Goal: Transaction & Acquisition: Purchase product/service

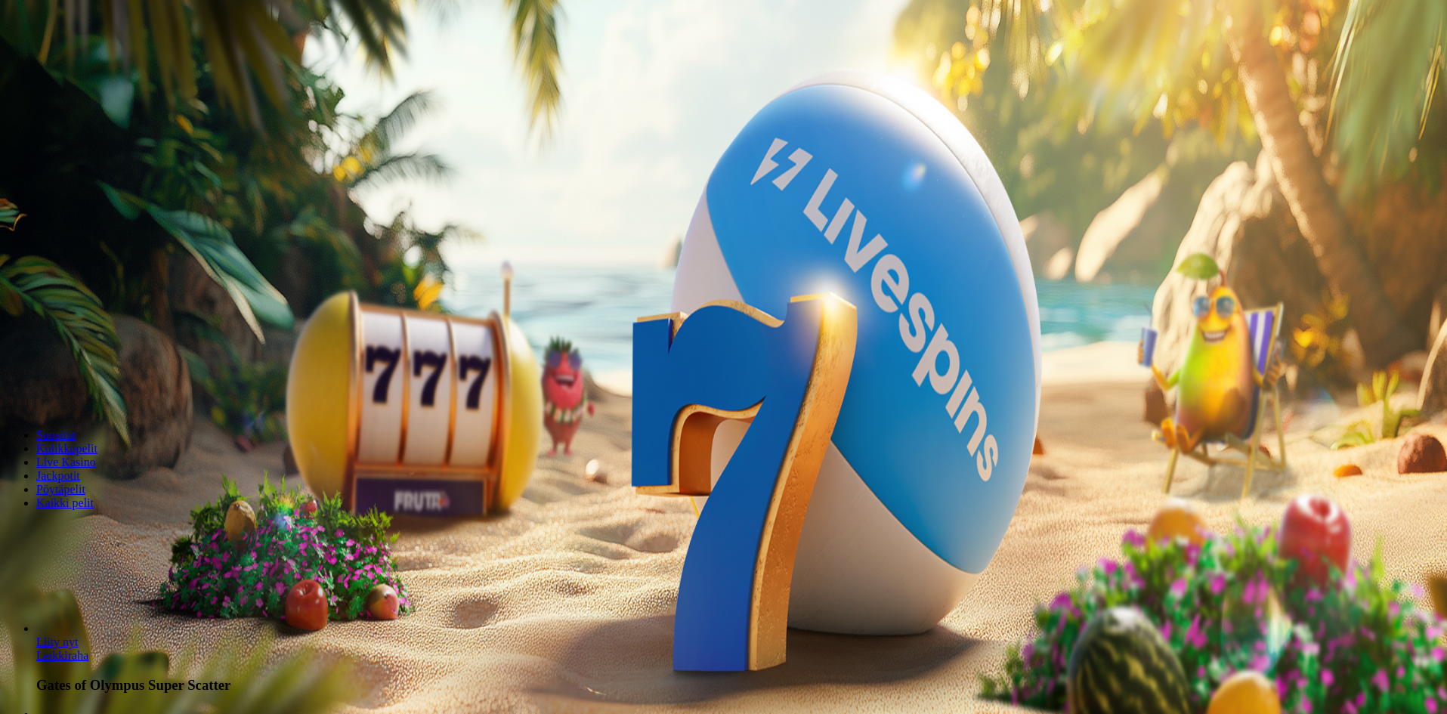
type input "**"
click at [79, 395] on span "Talleta ja pelaa" at bounding box center [45, 394] width 67 height 11
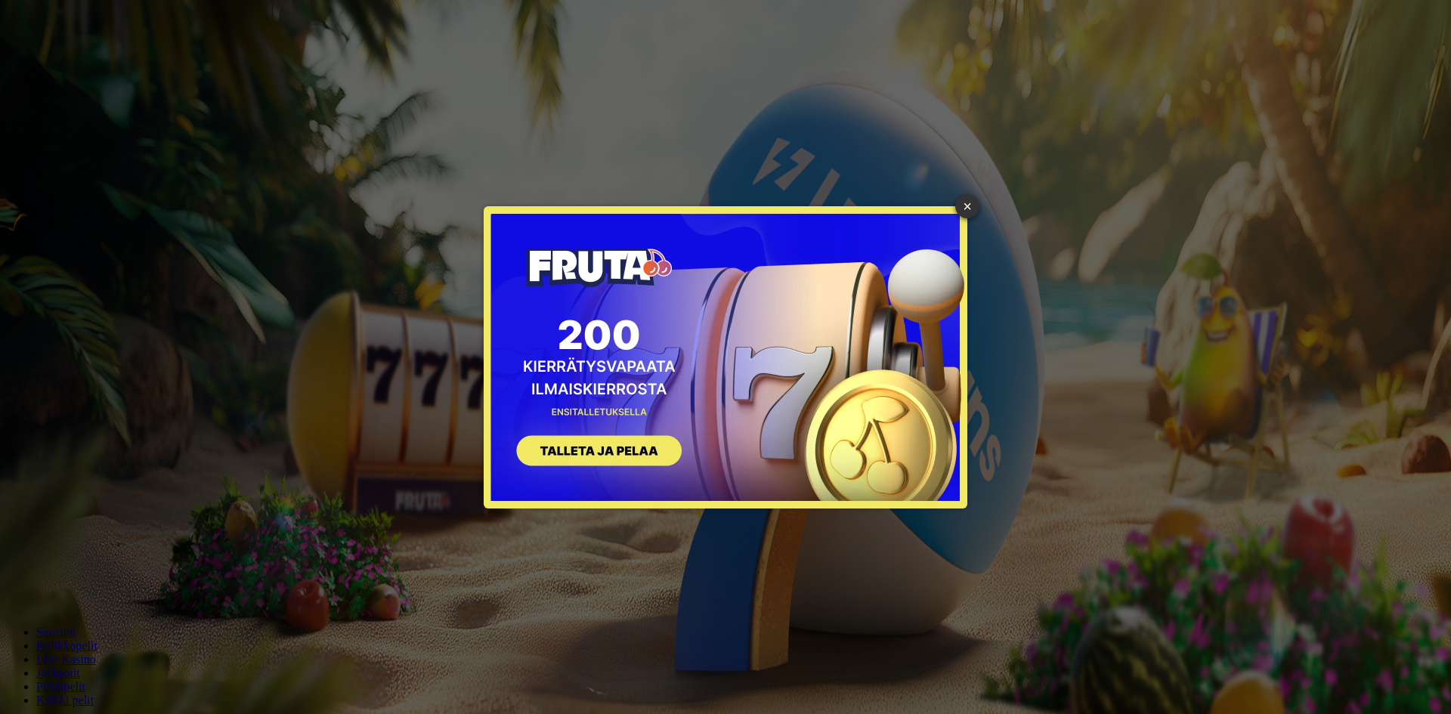
drag, startPoint x: 967, startPoint y: 211, endPoint x: 950, endPoint y: 215, distance: 17.1
click at [965, 212] on link "×" at bounding box center [967, 206] width 24 height 24
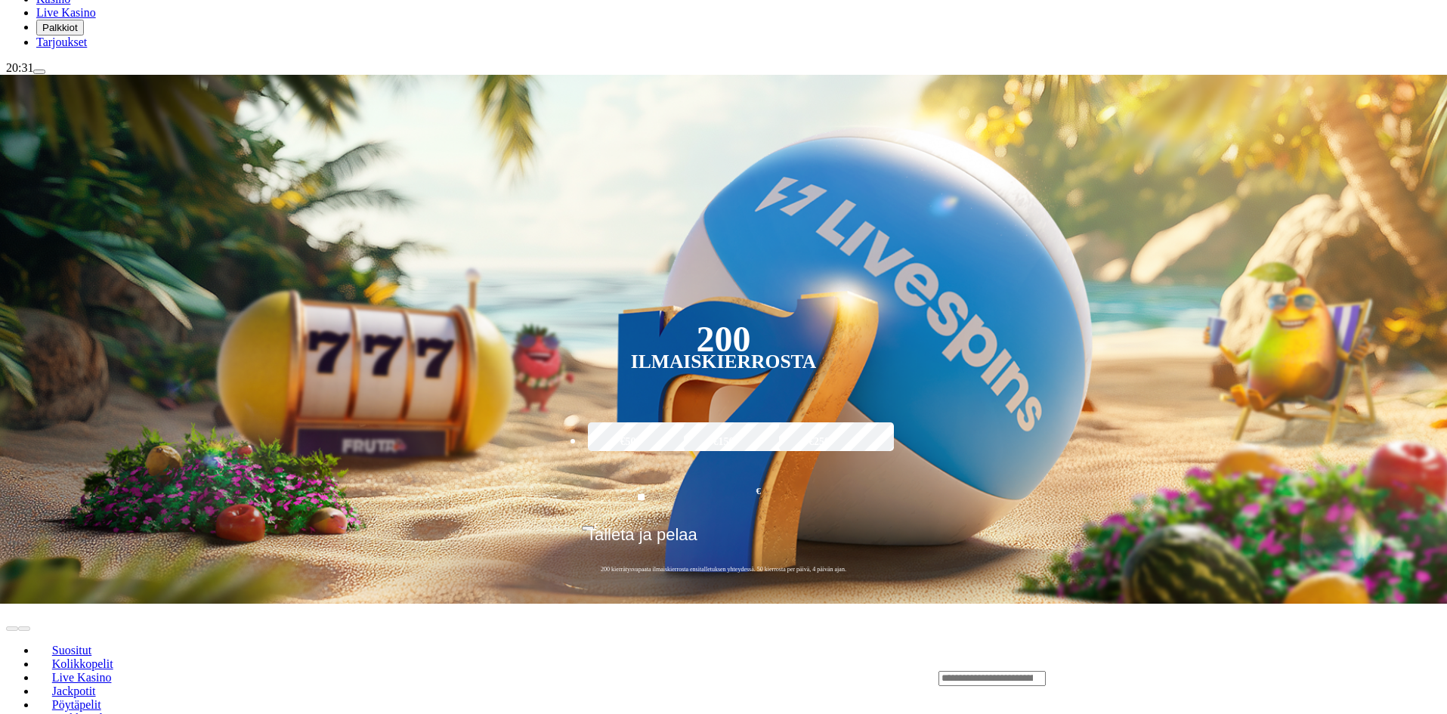
scroll to position [227, 0]
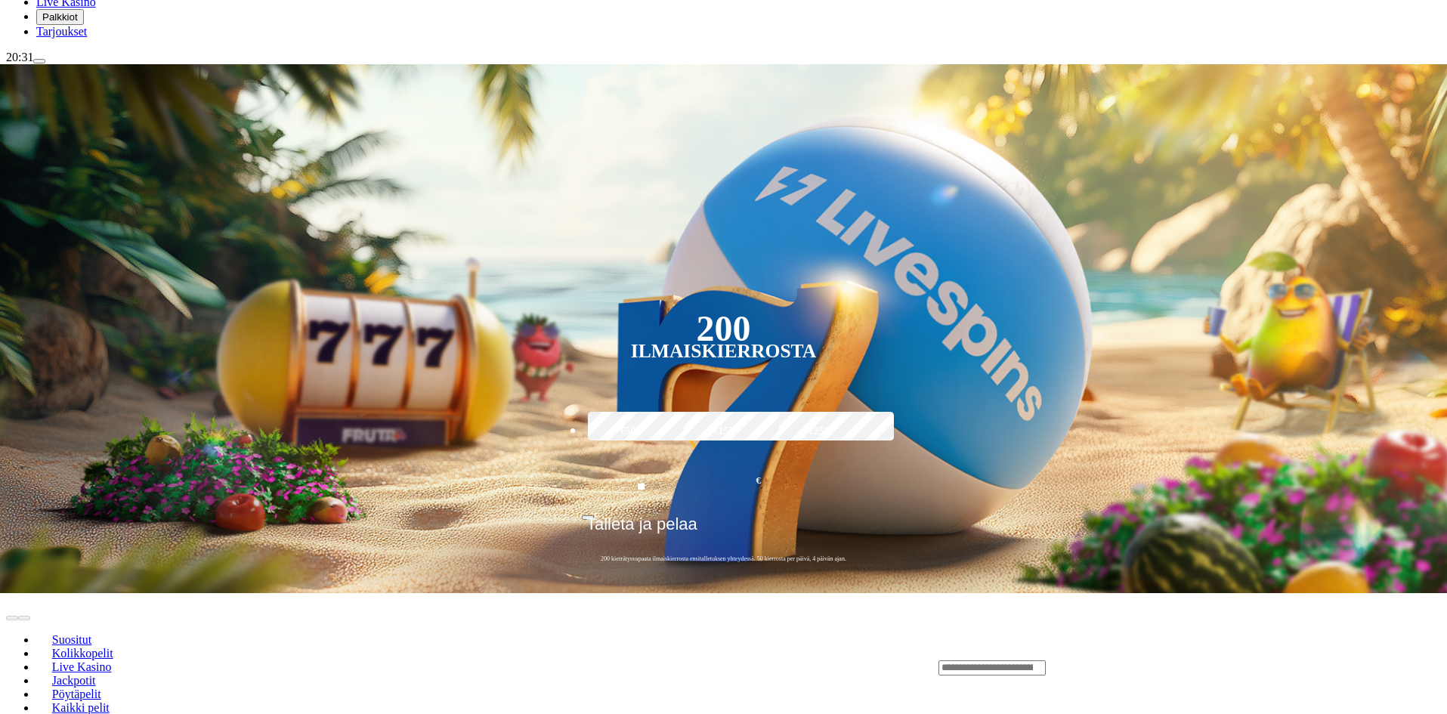
click at [1083, 593] on header "Suositut Kolikkopelit Live Kasino Jackpotit Pöytäpelit Kaikki pelit" at bounding box center [723, 667] width 1435 height 148
click at [1100, 593] on header "Suositut Kolikkopelit Live Kasino Jackpotit Pöytäpelit Kaikki pelit" at bounding box center [723, 667] width 1435 height 148
click at [1046, 661] on input "Search" at bounding box center [992, 668] width 107 height 15
click at [87, 38] on span "Tarjoukset" at bounding box center [61, 31] width 51 height 13
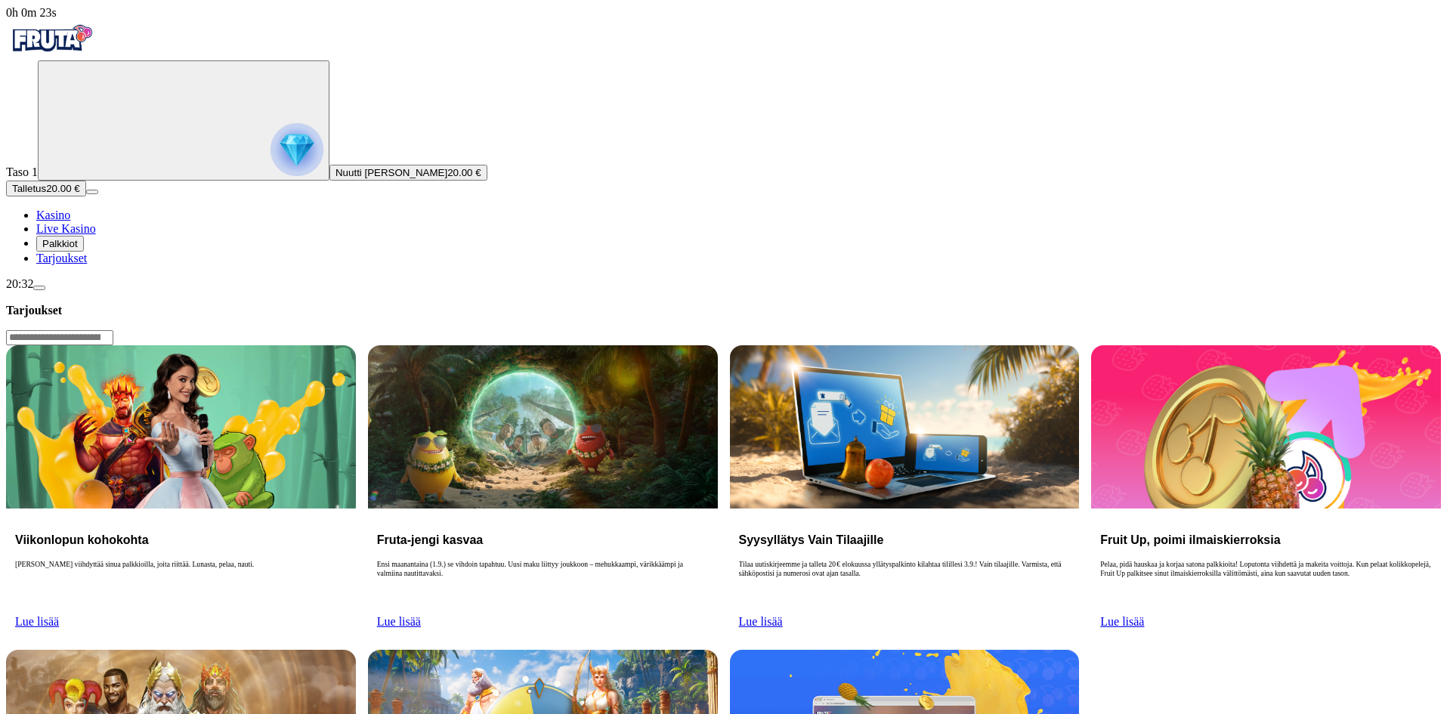
click at [95, 113] on div "Taso 1 Nuutti Nestori Heikinpoika Kerppilä 20.00 €" at bounding box center [723, 120] width 1435 height 120
click at [271, 154] on img "Primary" at bounding box center [297, 149] width 53 height 53
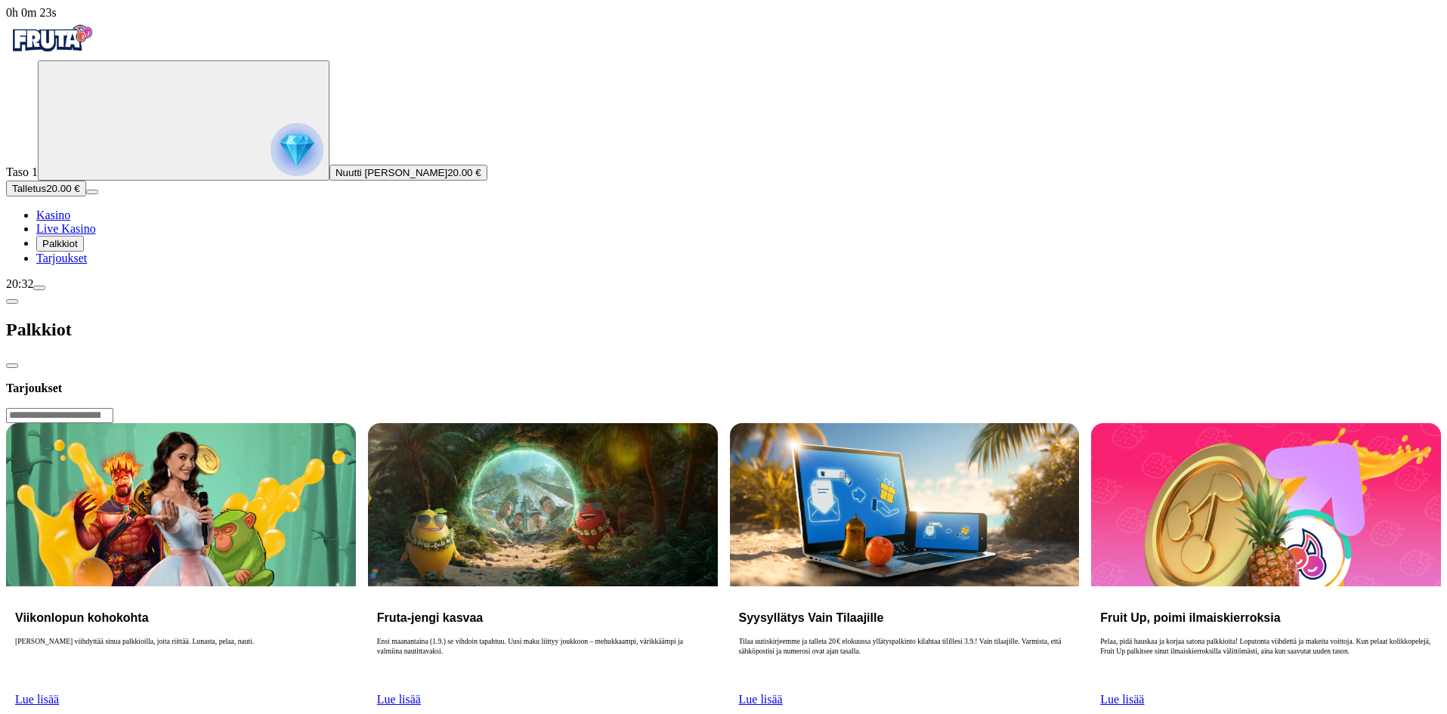
scroll to position [514, 0]
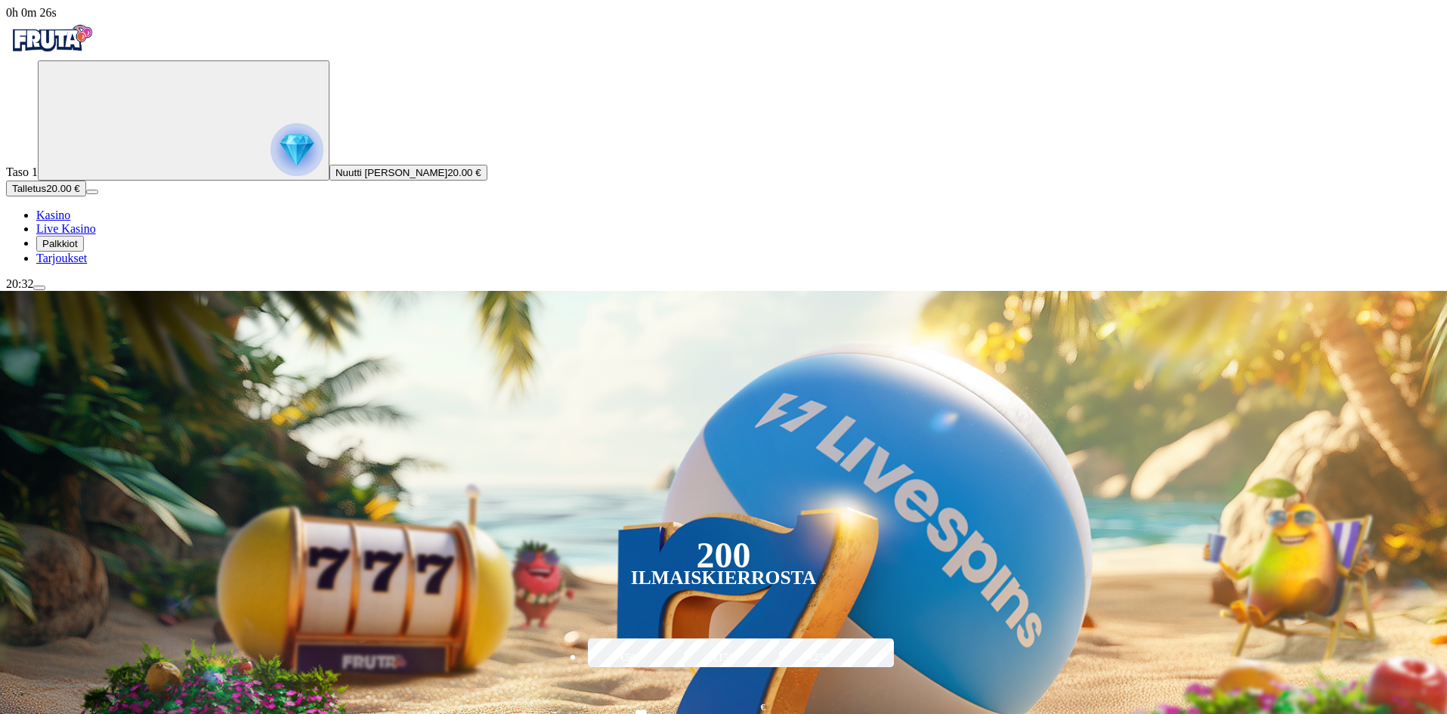
scroll to position [302, 0]
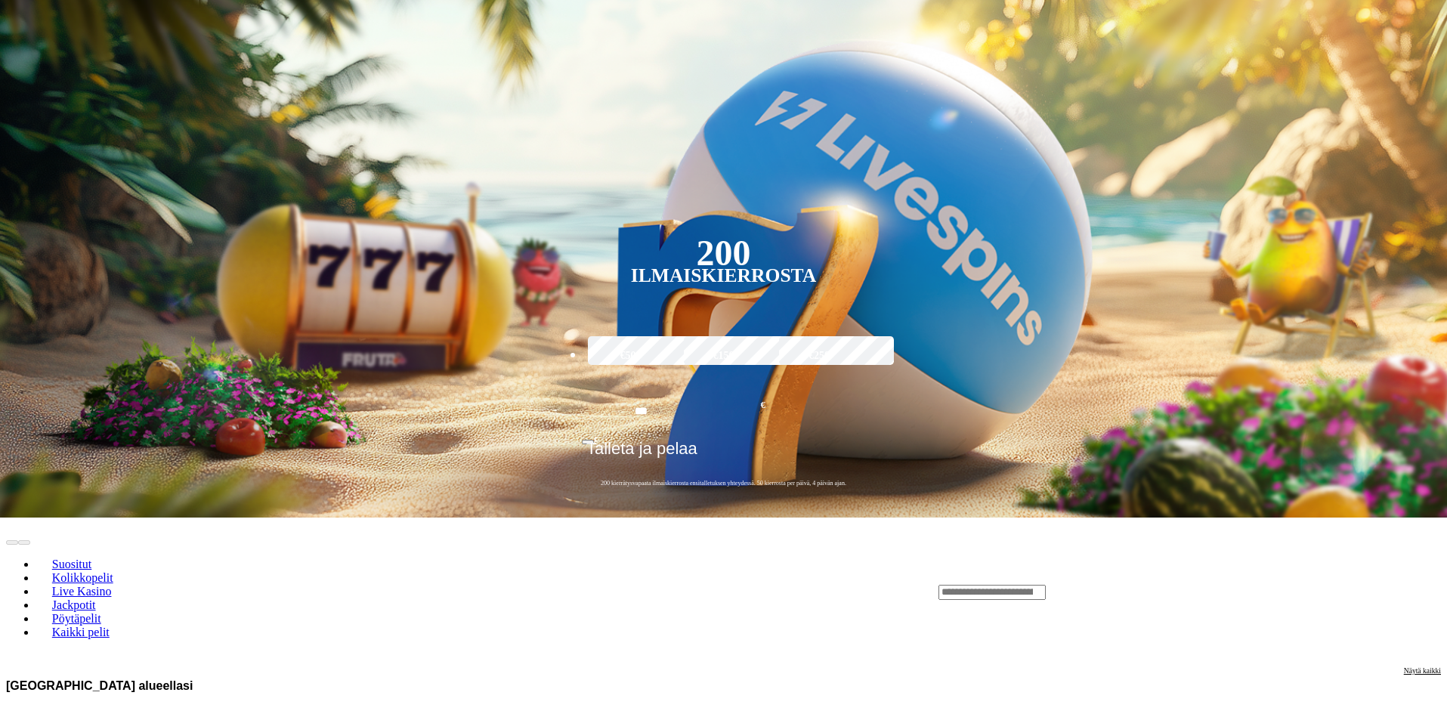
click at [1061, 518] on header "Suositut Kolikkopelit Live Kasino Jackpotit Pöytäpelit Kaikki pelit" at bounding box center [723, 592] width 1435 height 148
click at [1046, 585] on input "Search" at bounding box center [992, 592] width 107 height 15
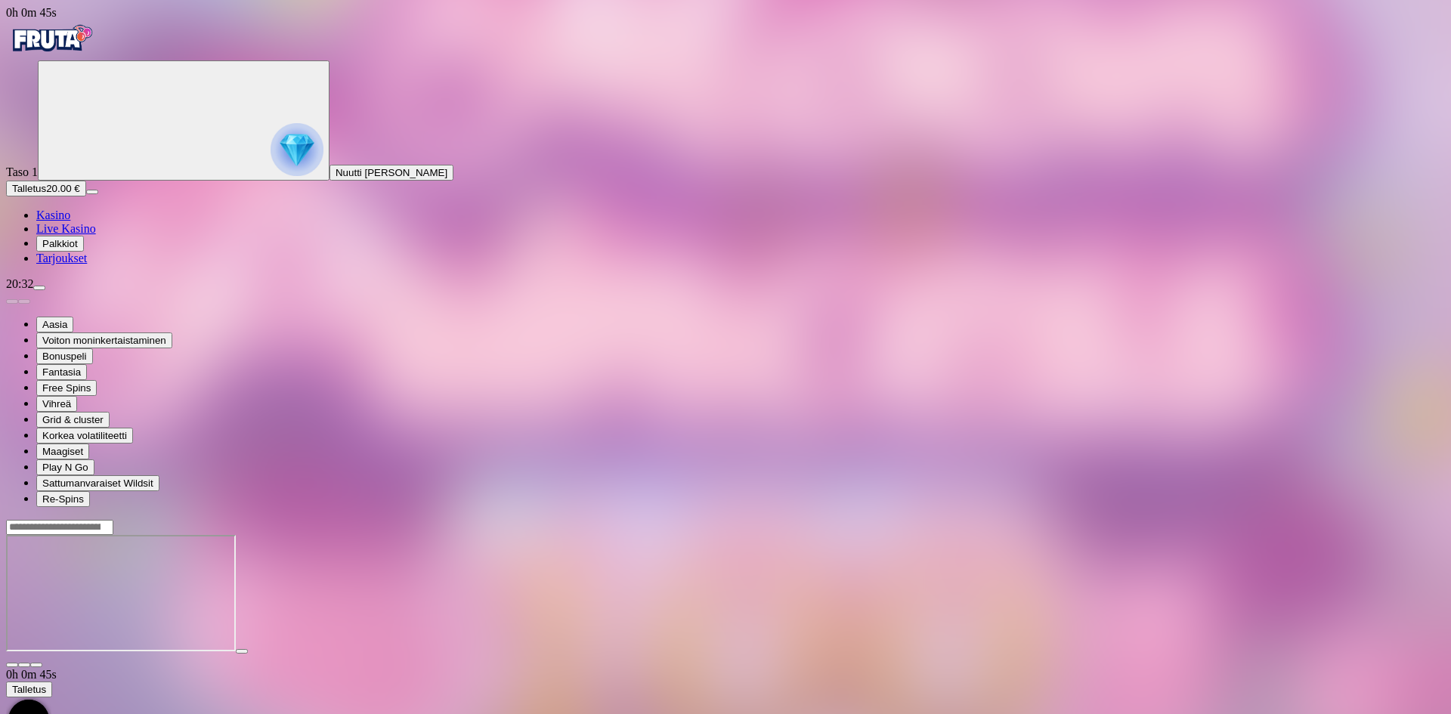
click at [36, 665] on span "fullscreen icon" at bounding box center [36, 665] width 0 height 0
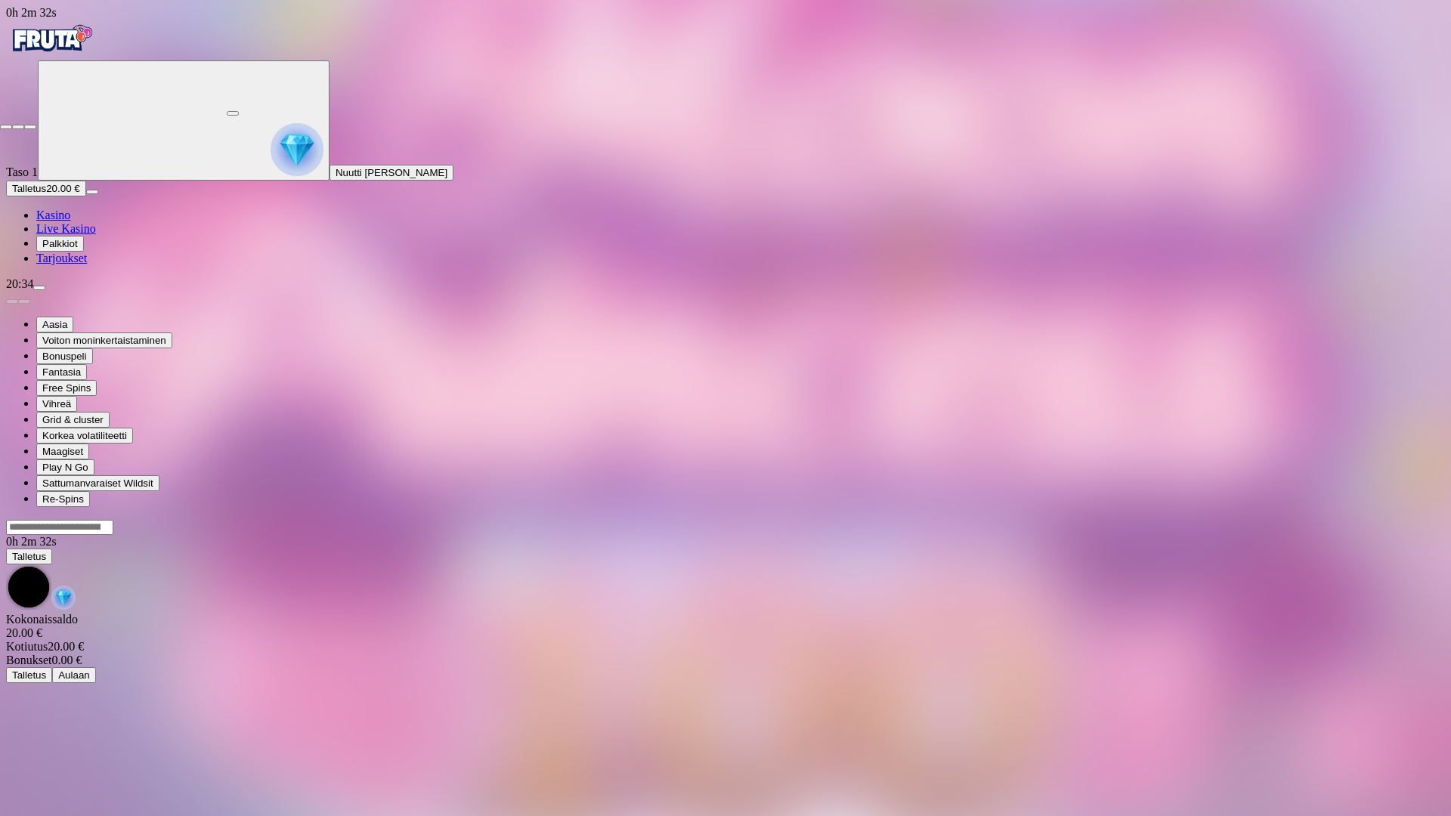
click at [6, 127] on span "close icon" at bounding box center [6, 127] width 0 height 0
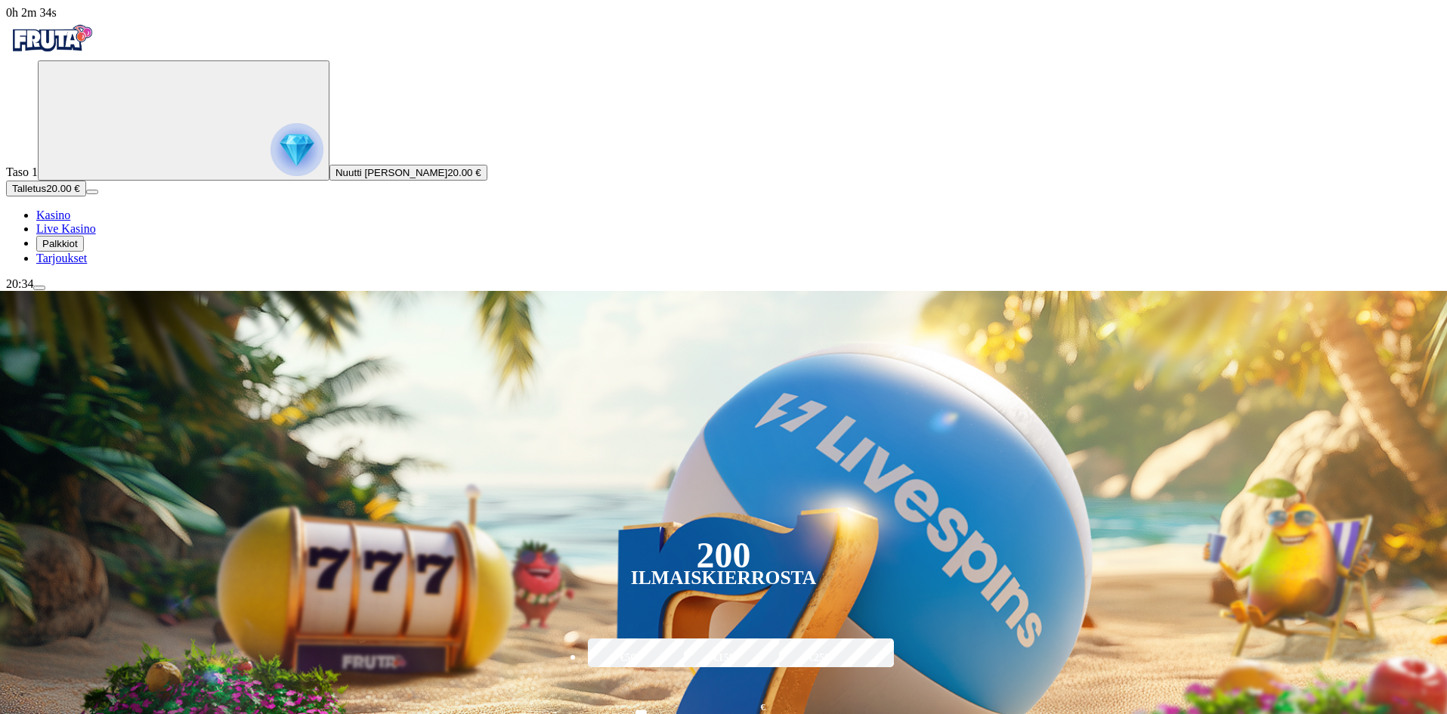
type input "********"
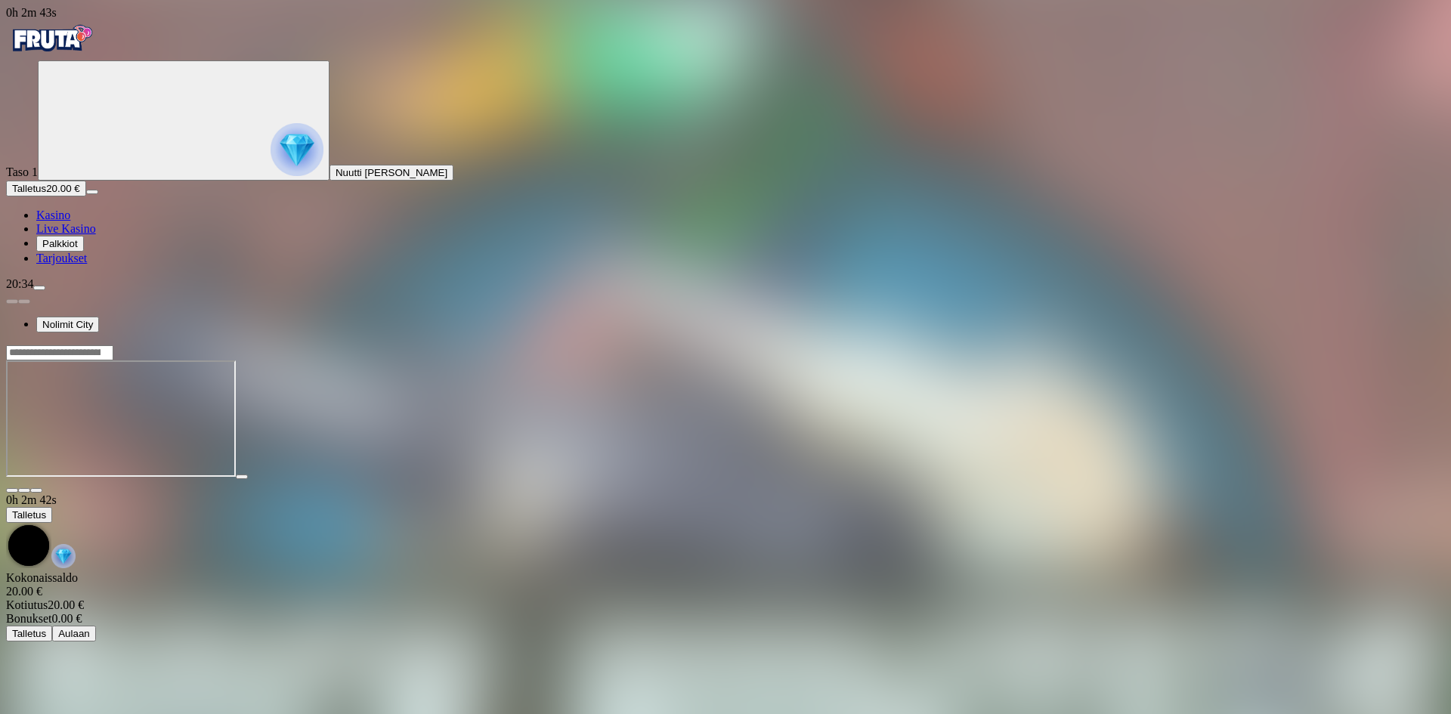
click at [36, 491] on span "fullscreen icon" at bounding box center [36, 491] width 0 height 0
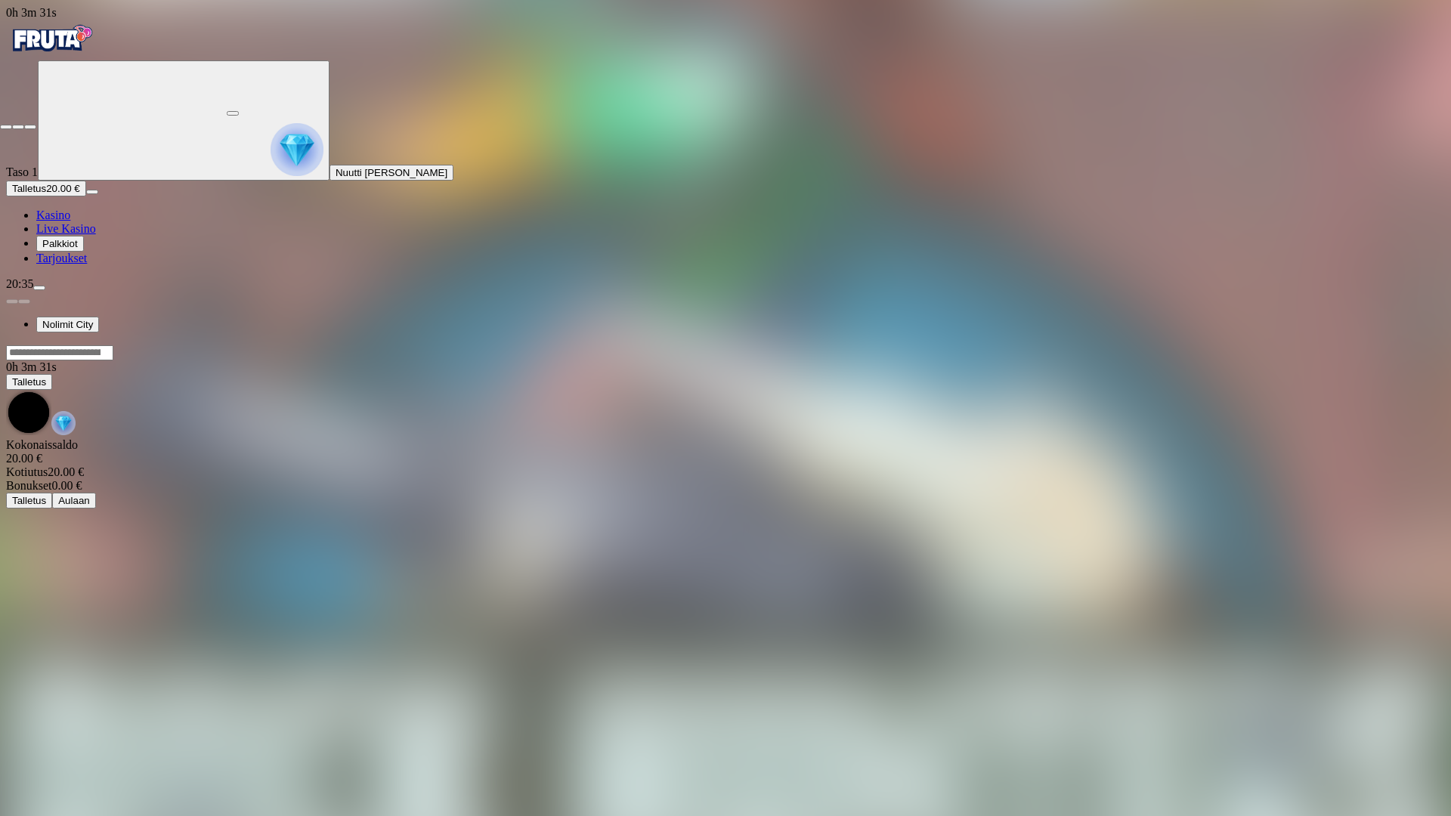
click at [6, 127] on span "close icon" at bounding box center [6, 127] width 0 height 0
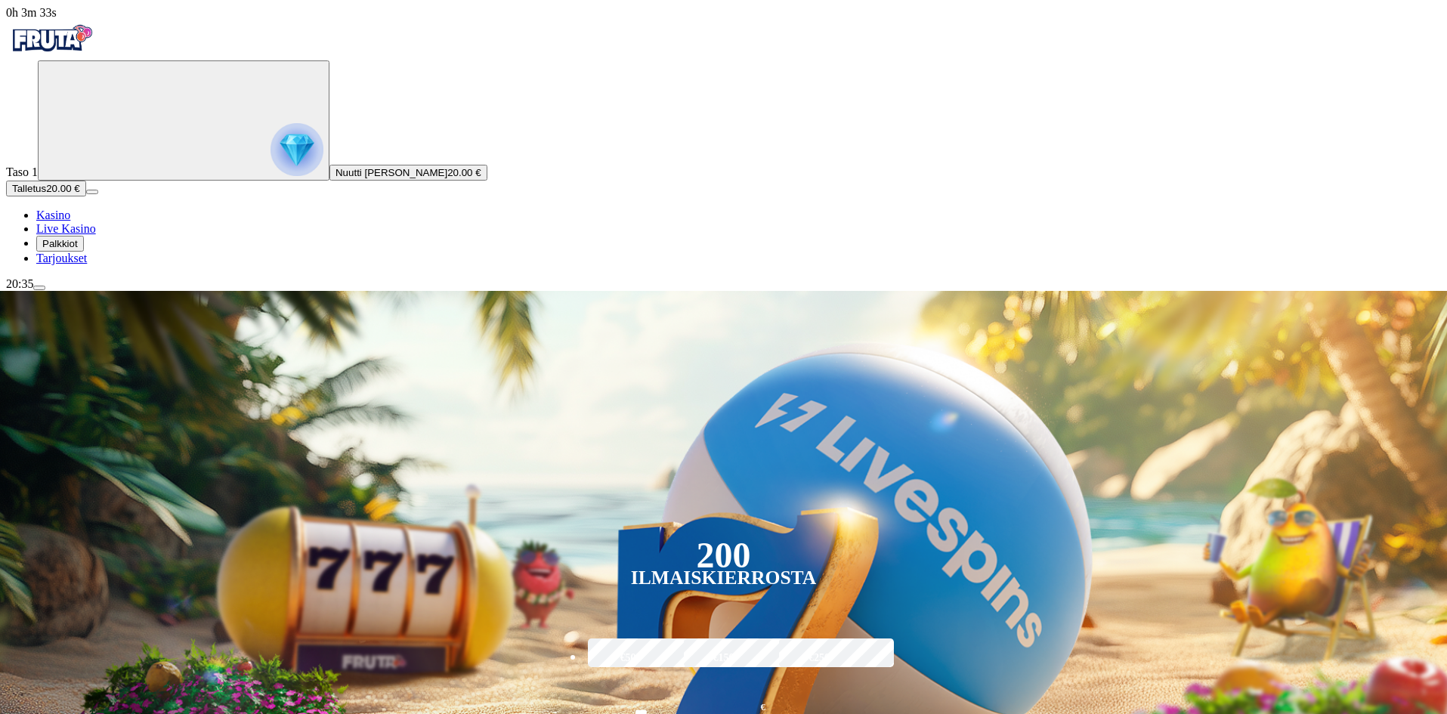
drag, startPoint x: 1101, startPoint y: 502, endPoint x: 1099, endPoint y: 493, distance: 9.3
type input "**********"
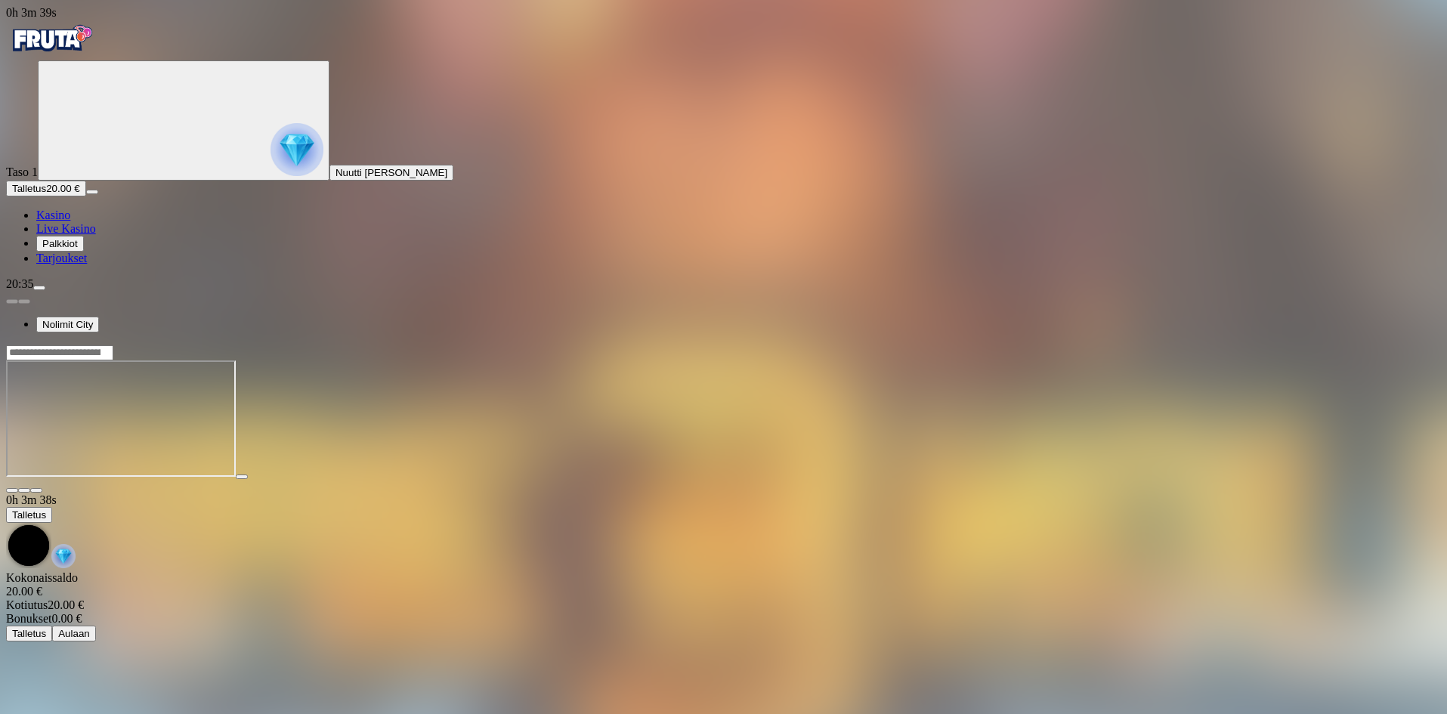
click at [36, 491] on span "fullscreen icon" at bounding box center [36, 491] width 0 height 0
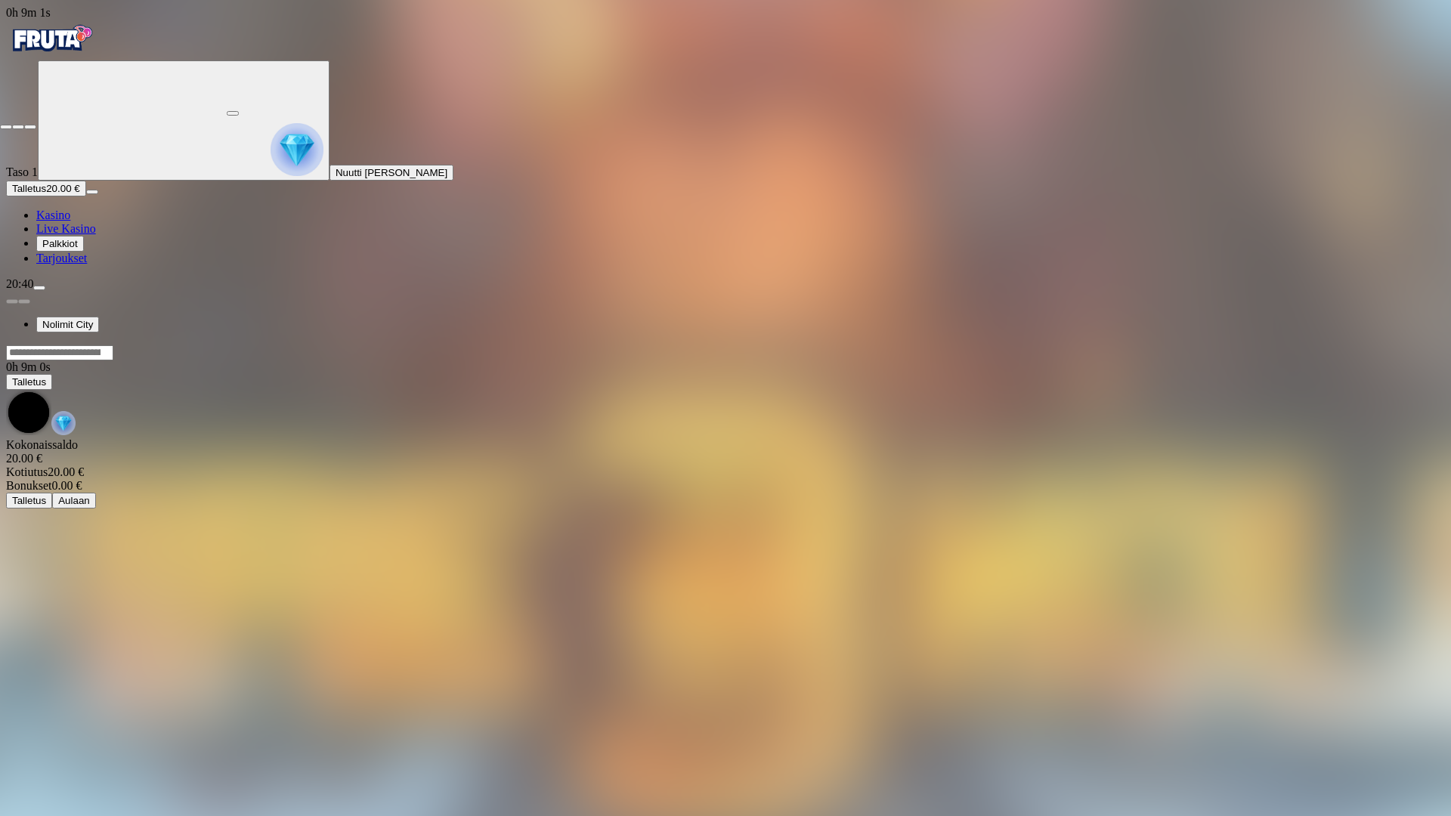
click at [6, 127] on span "close icon" at bounding box center [6, 127] width 0 height 0
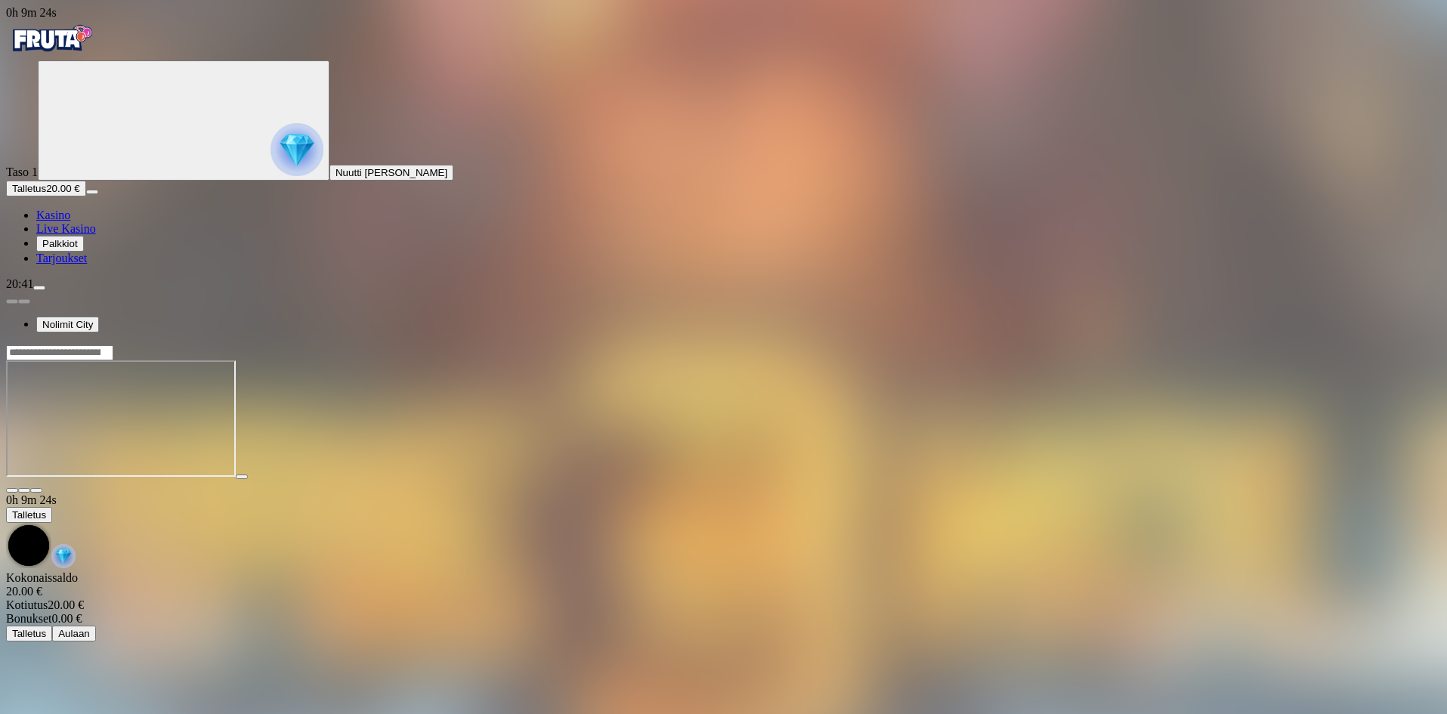
click at [1373, 345] on div at bounding box center [723, 419] width 1435 height 149
click at [12, 491] on span "close icon" at bounding box center [12, 491] width 0 height 0
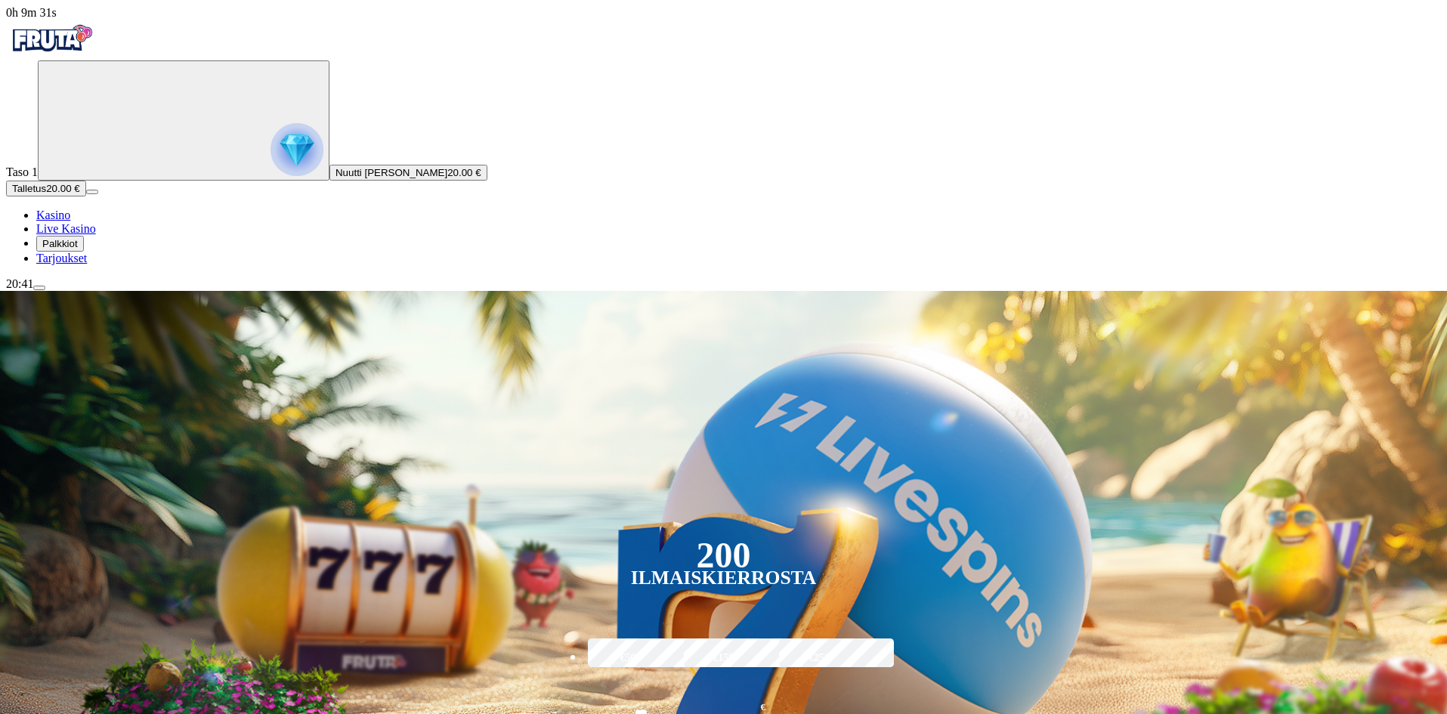
click at [116, 158] on circle "Primary" at bounding box center [157, 119] width 154 height 154
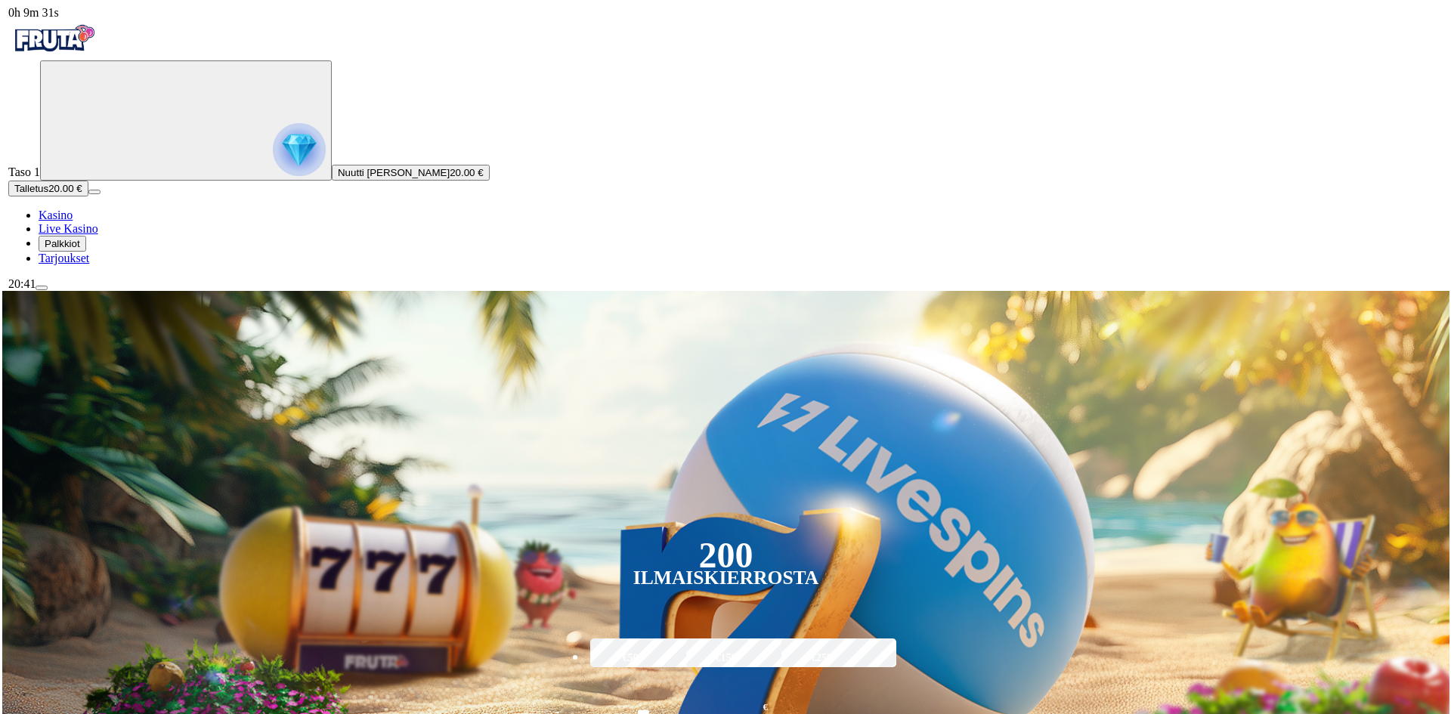
scroll to position [813, 0]
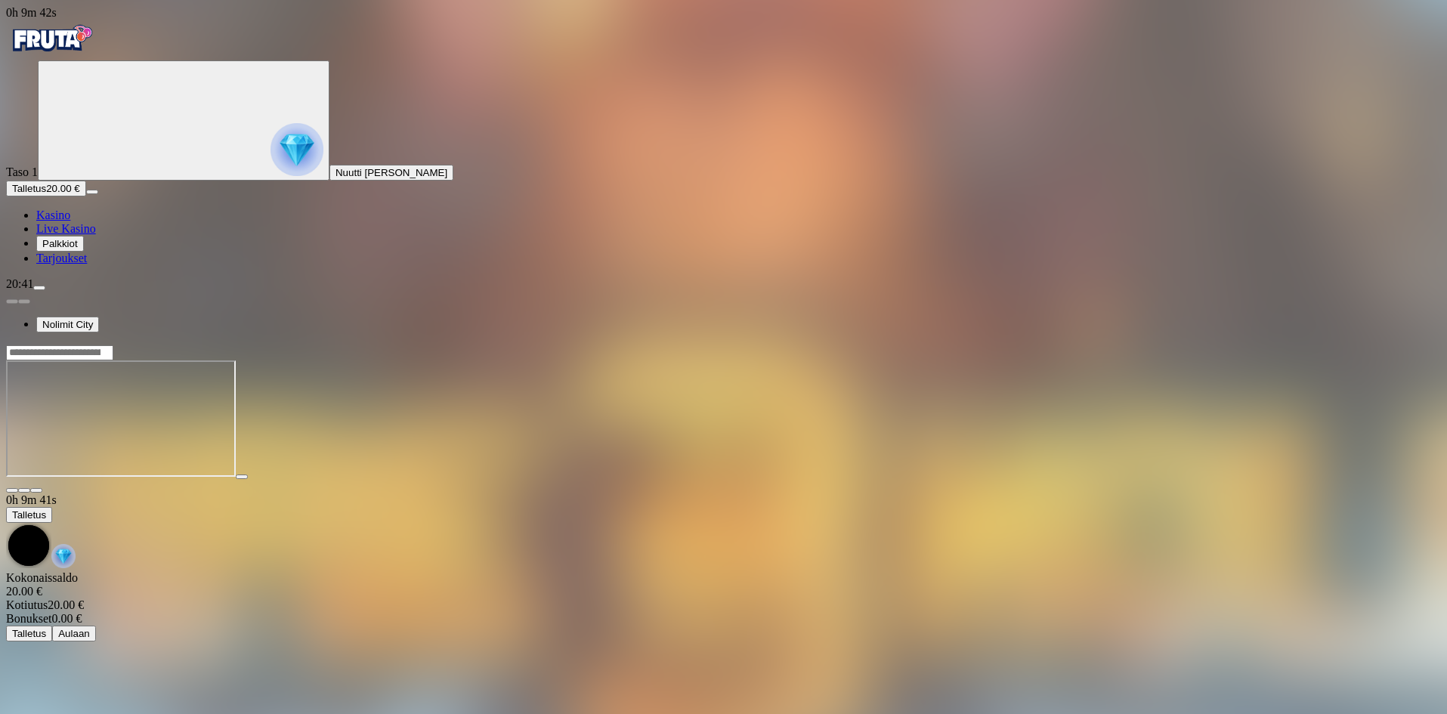
click at [12, 491] on span "close icon" at bounding box center [12, 491] width 0 height 0
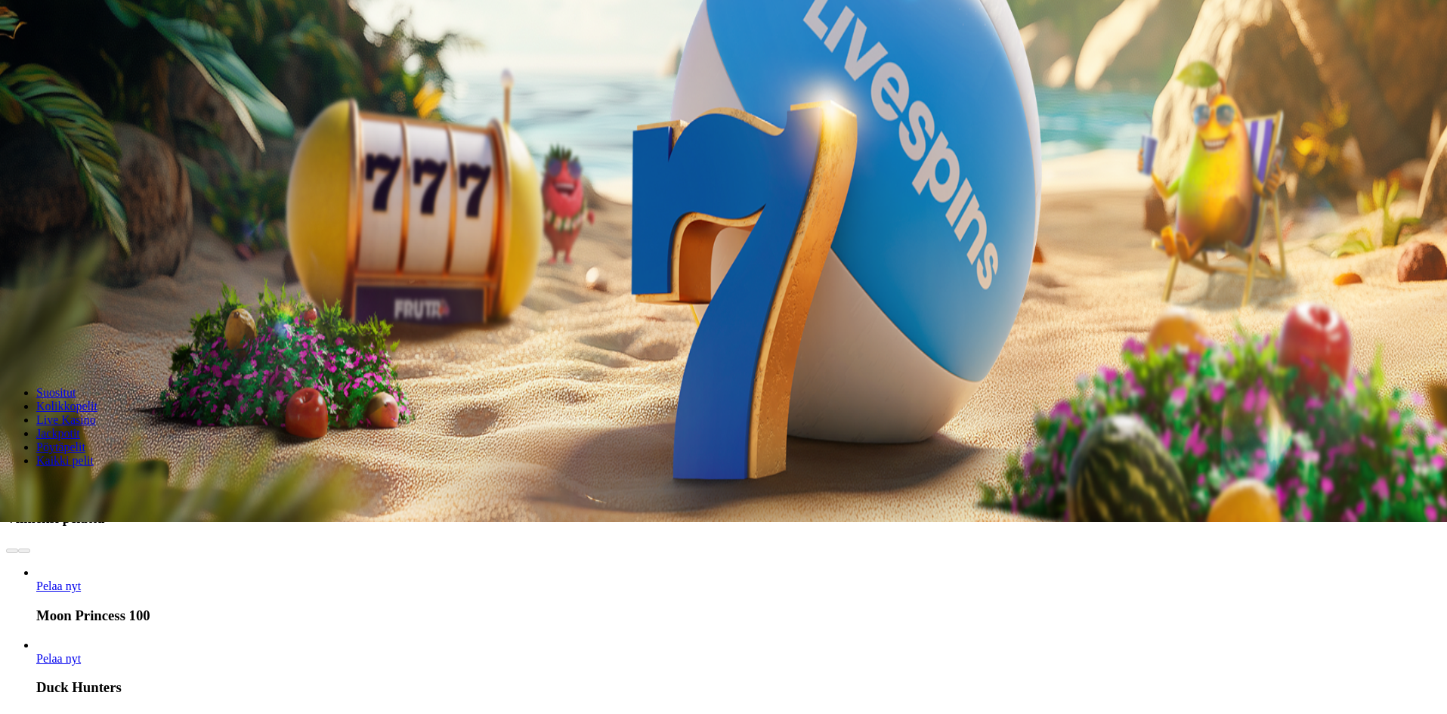
scroll to position [227, 0]
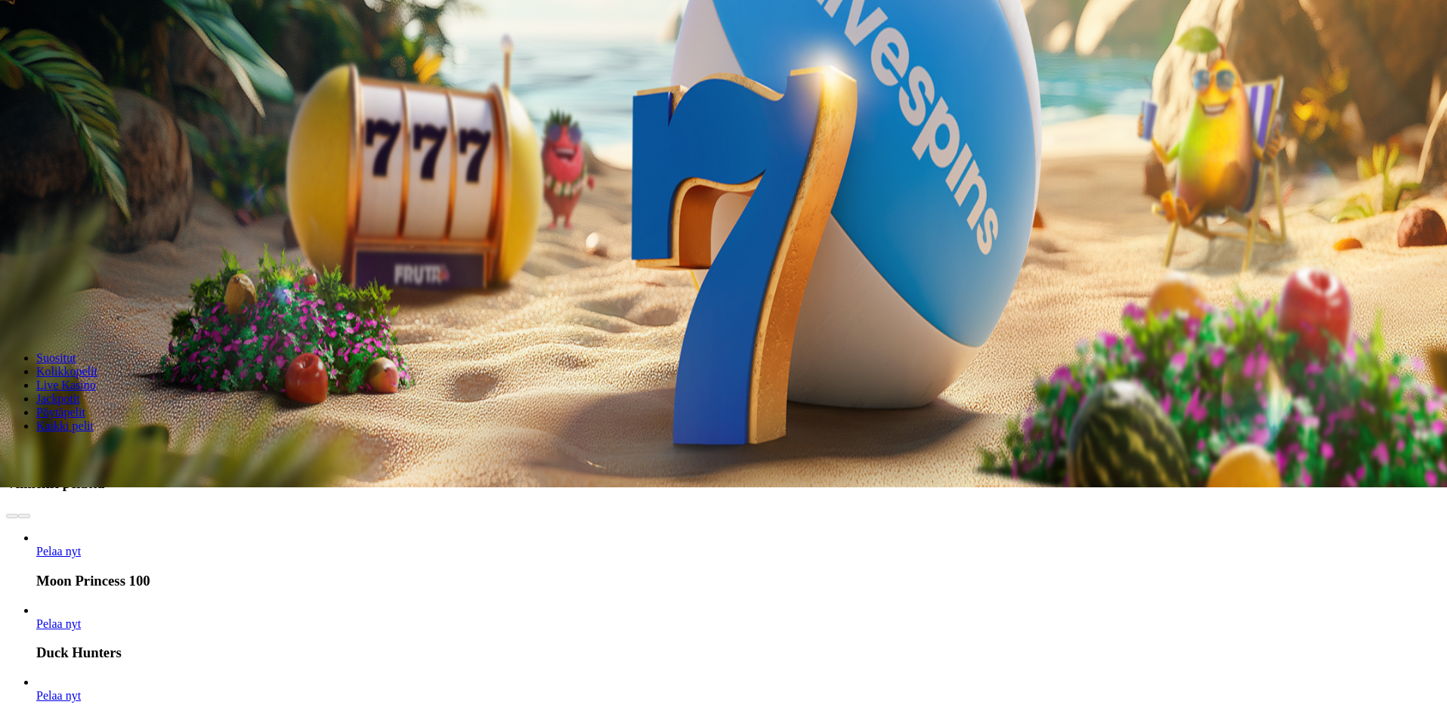
click at [81, 617] on span "Pelaa nyt" at bounding box center [58, 623] width 45 height 13
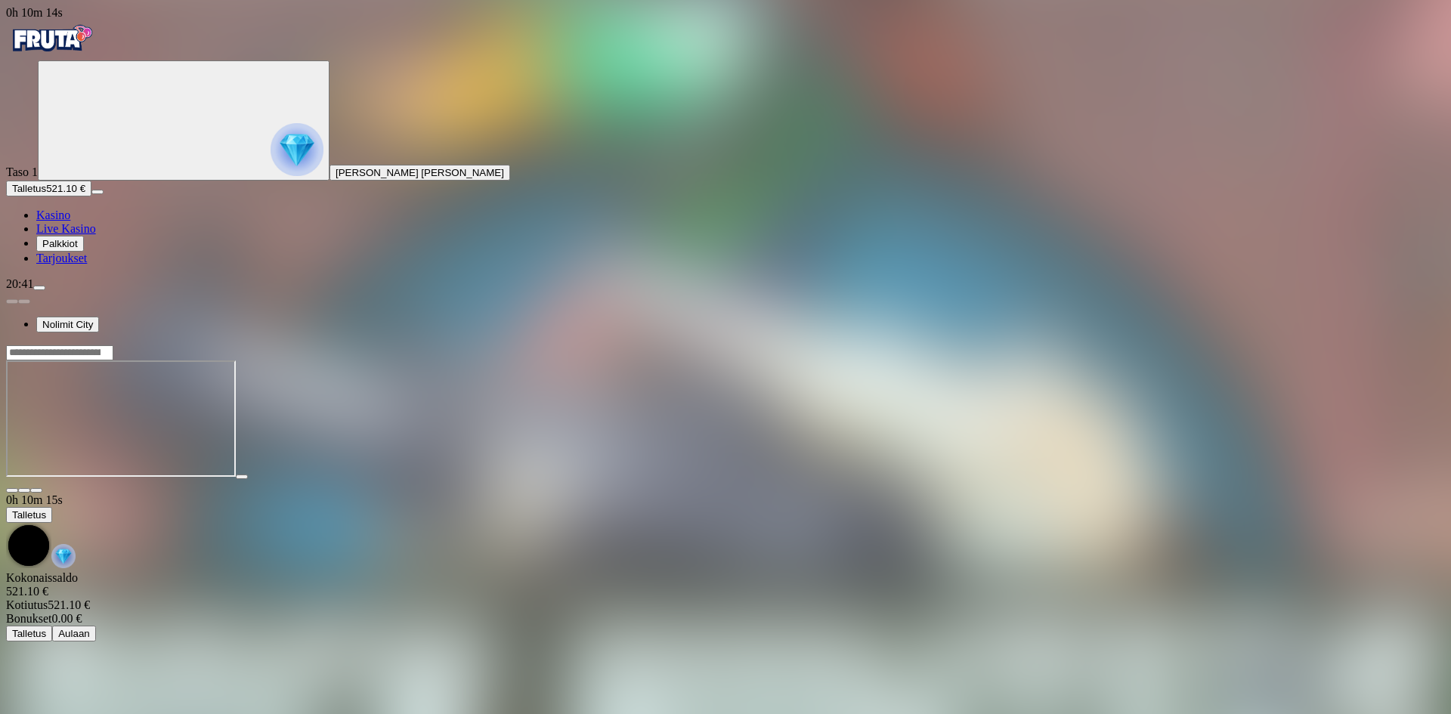
click at [36, 491] on span "fullscreen icon" at bounding box center [36, 491] width 0 height 0
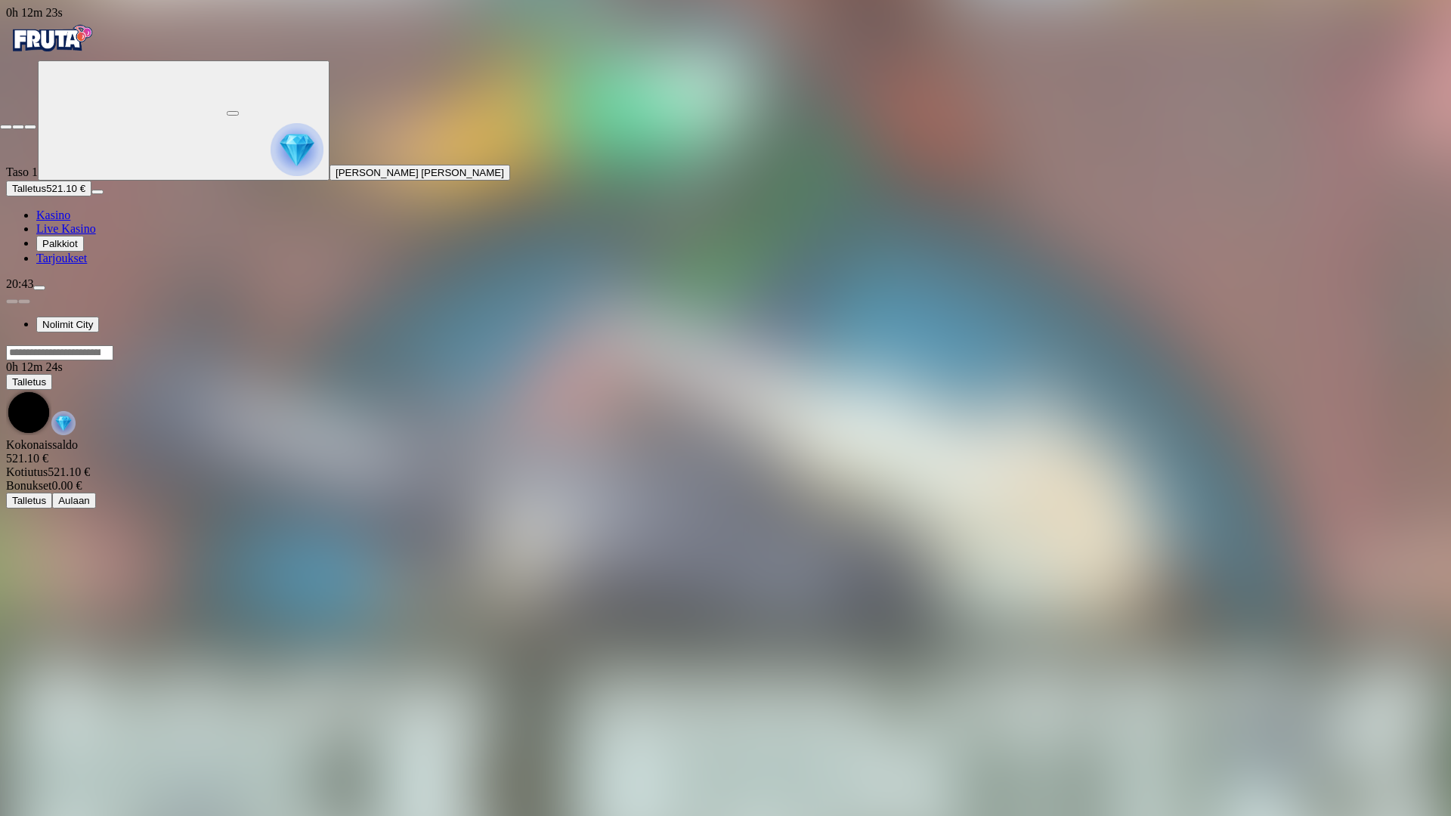
click at [6, 127] on span "close icon" at bounding box center [6, 127] width 0 height 0
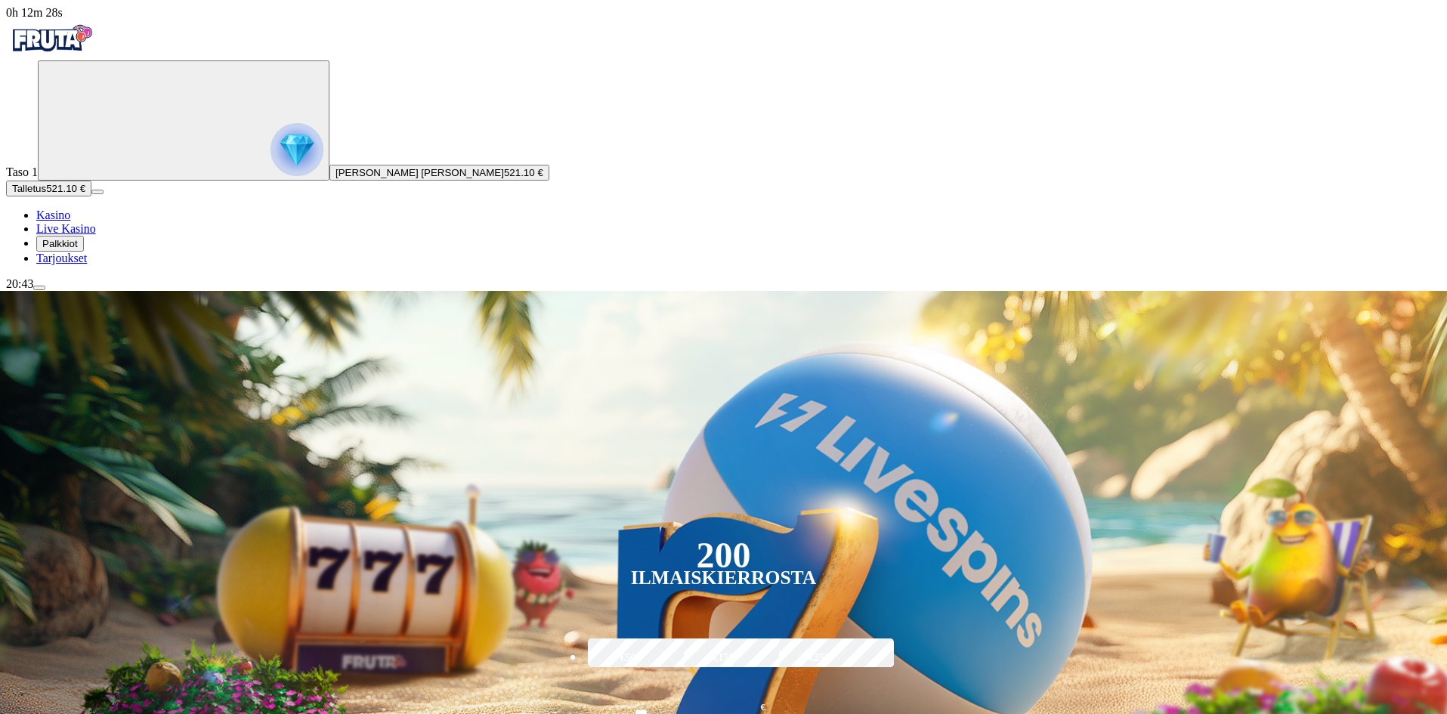
type input "*"
type input "**********"
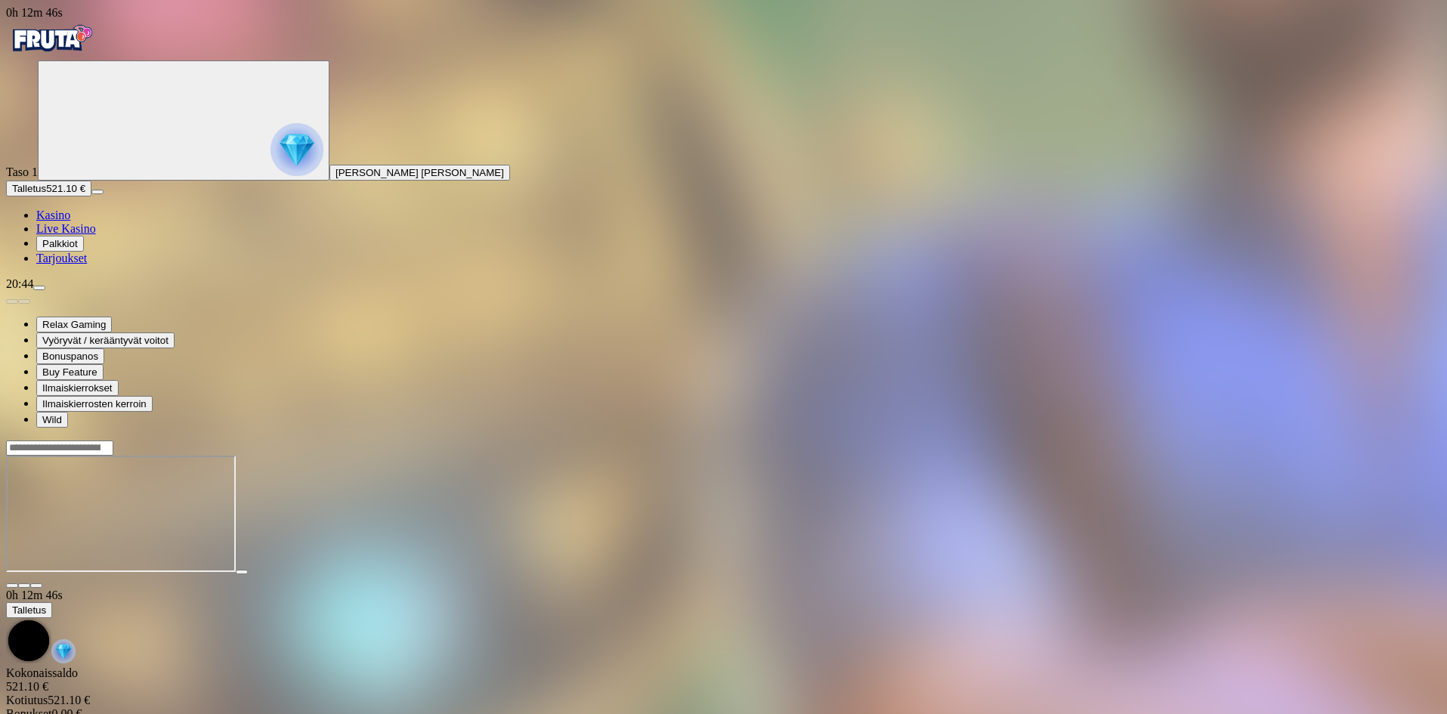
click at [1369, 440] on div at bounding box center [723, 514] width 1435 height 149
click at [36, 586] on span "fullscreen icon" at bounding box center [36, 586] width 0 height 0
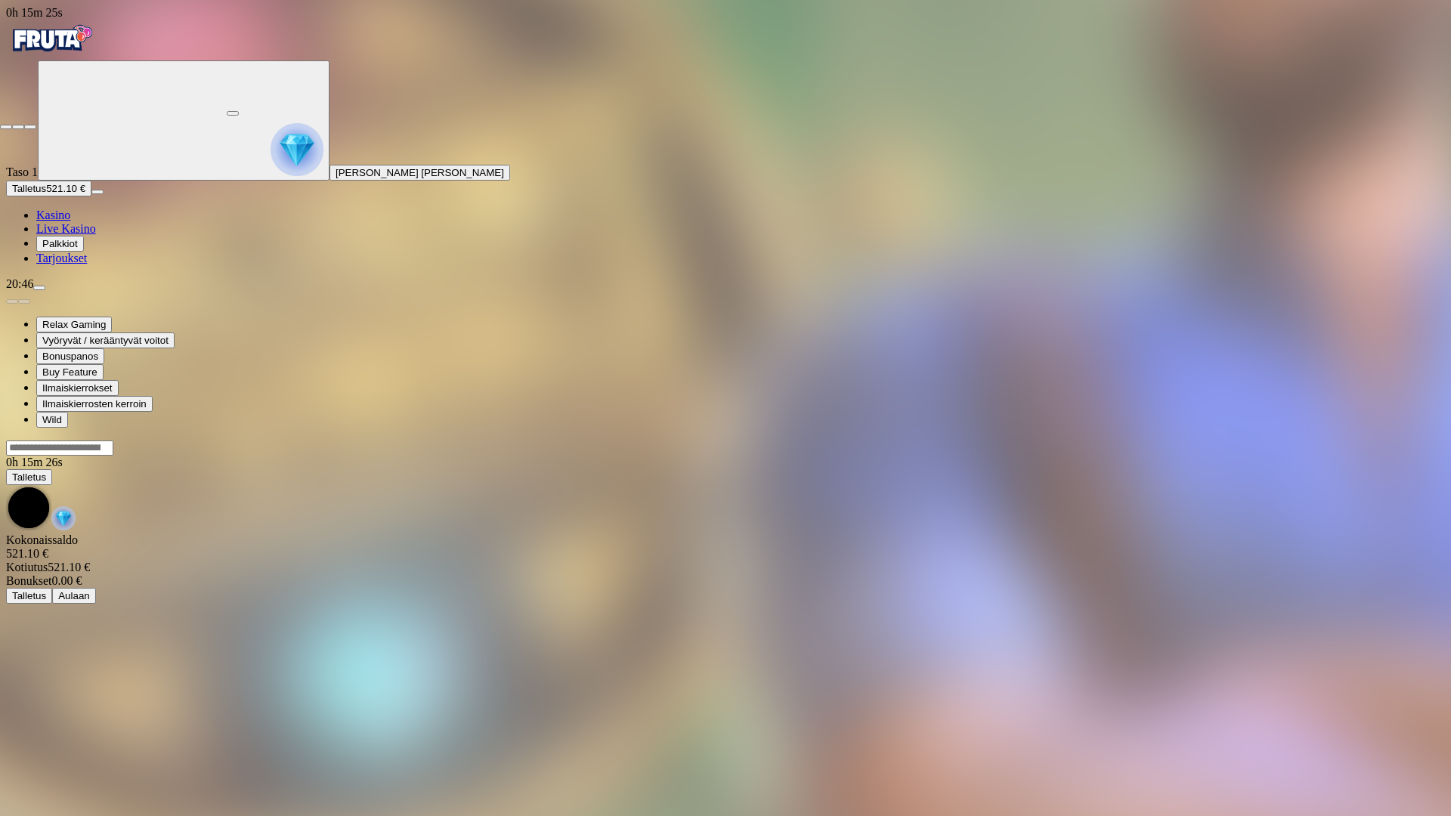
click at [6, 127] on span "close icon" at bounding box center [6, 127] width 0 height 0
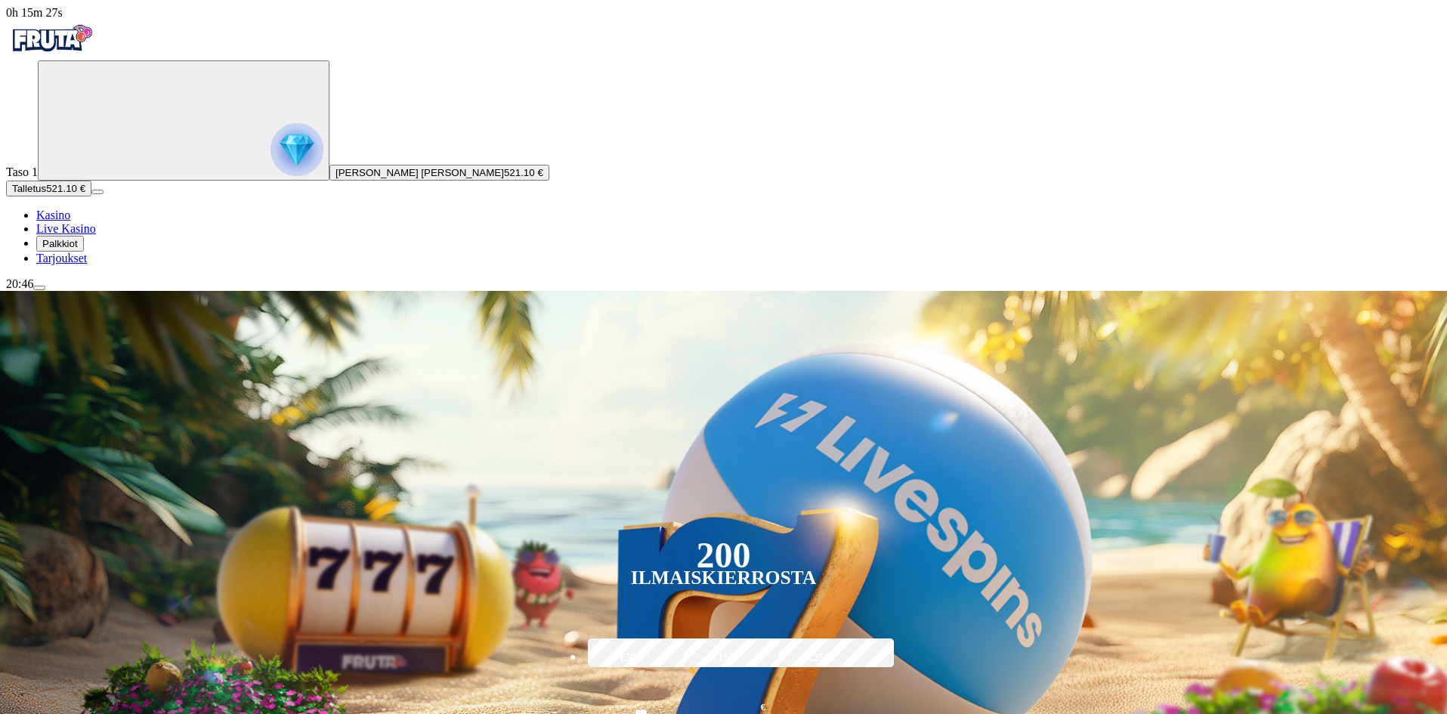
type input "********"
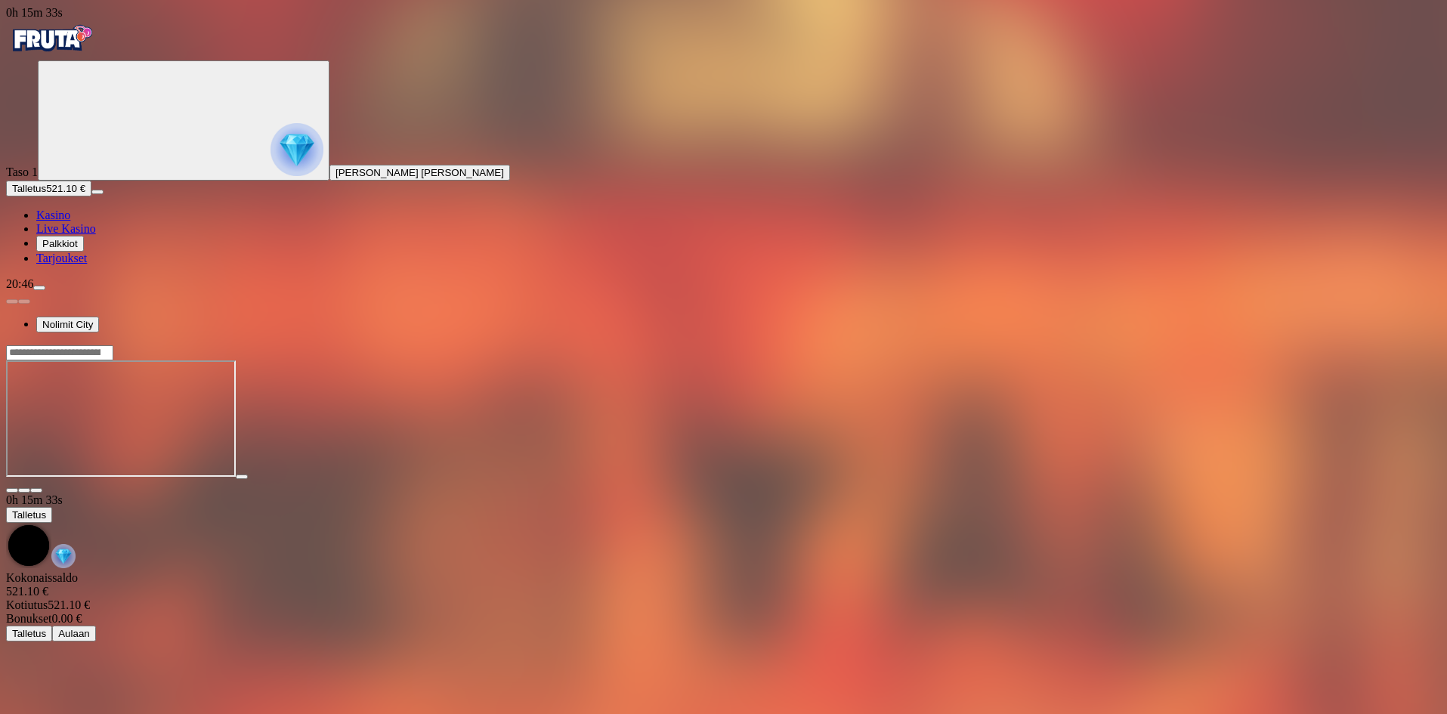
click at [36, 491] on span "fullscreen icon" at bounding box center [36, 491] width 0 height 0
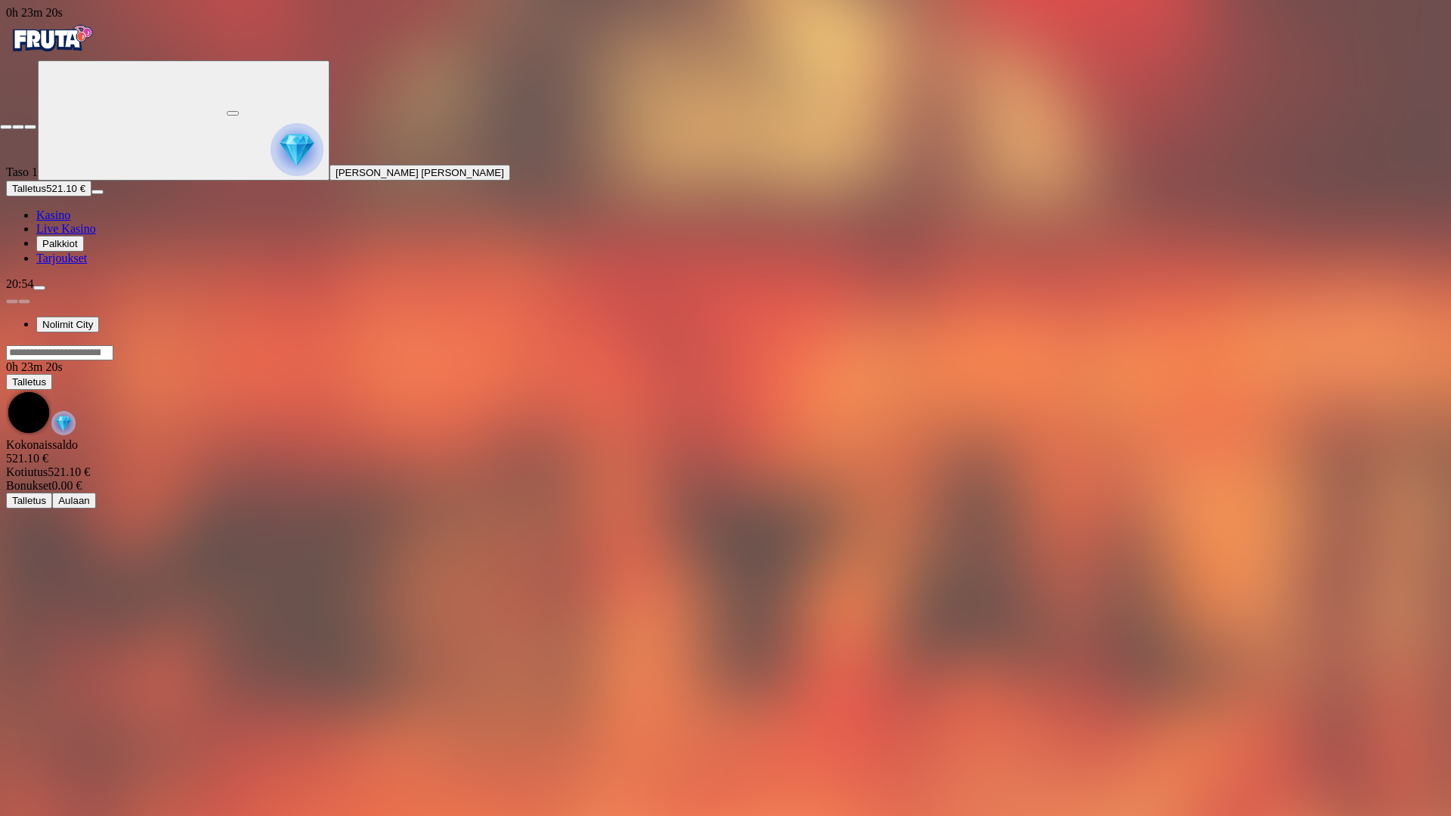
click at [6, 127] on span "close icon" at bounding box center [6, 127] width 0 height 0
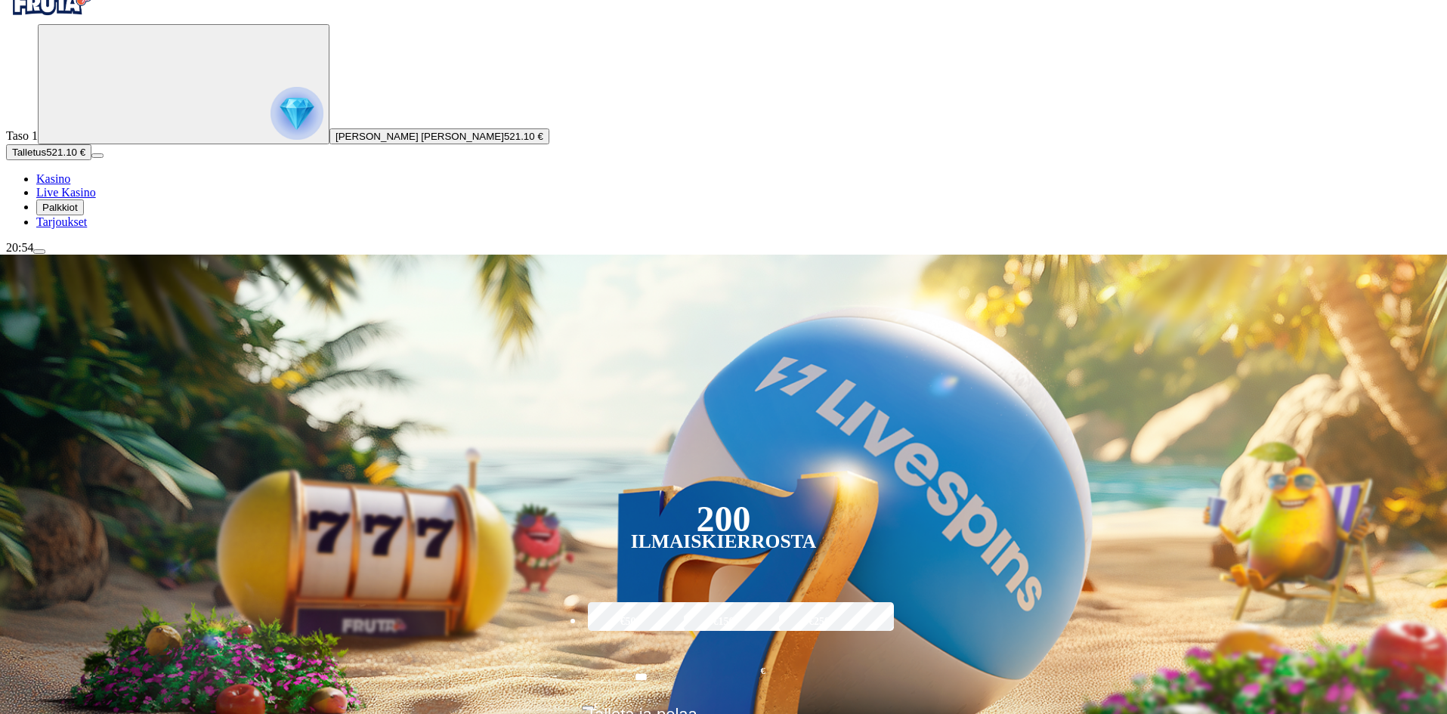
scroll to position [151, 0]
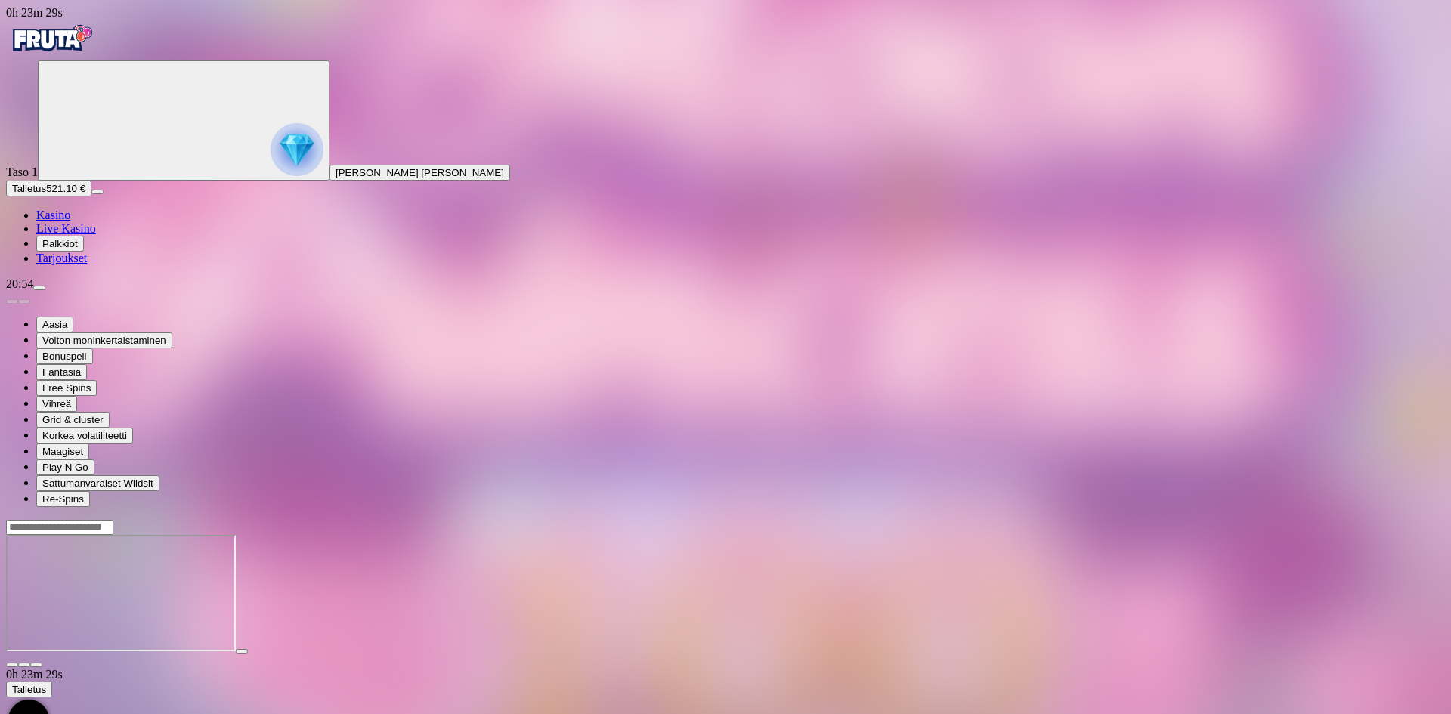
click at [36, 665] on span "fullscreen icon" at bounding box center [36, 665] width 0 height 0
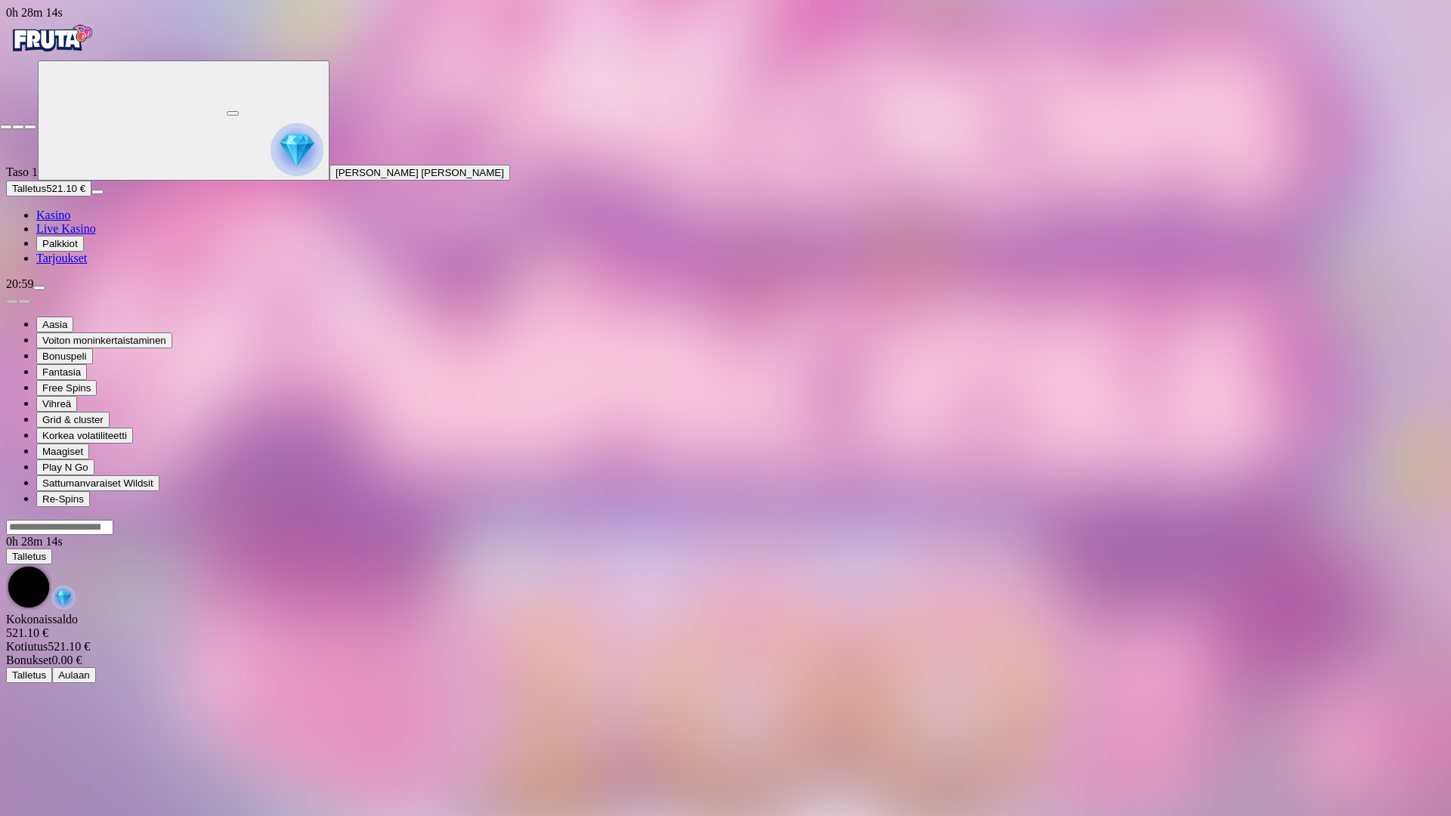
click at [6, 127] on span "close icon" at bounding box center [6, 127] width 0 height 0
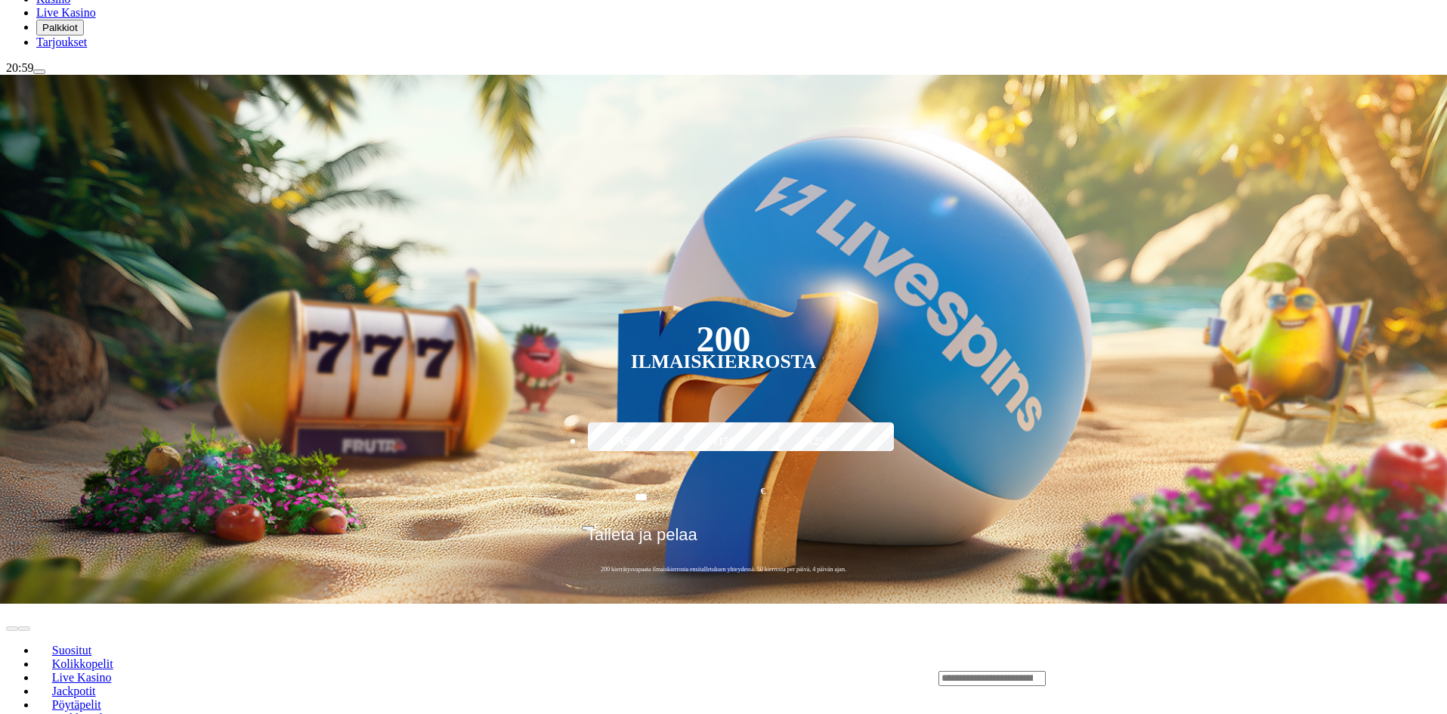
scroll to position [227, 0]
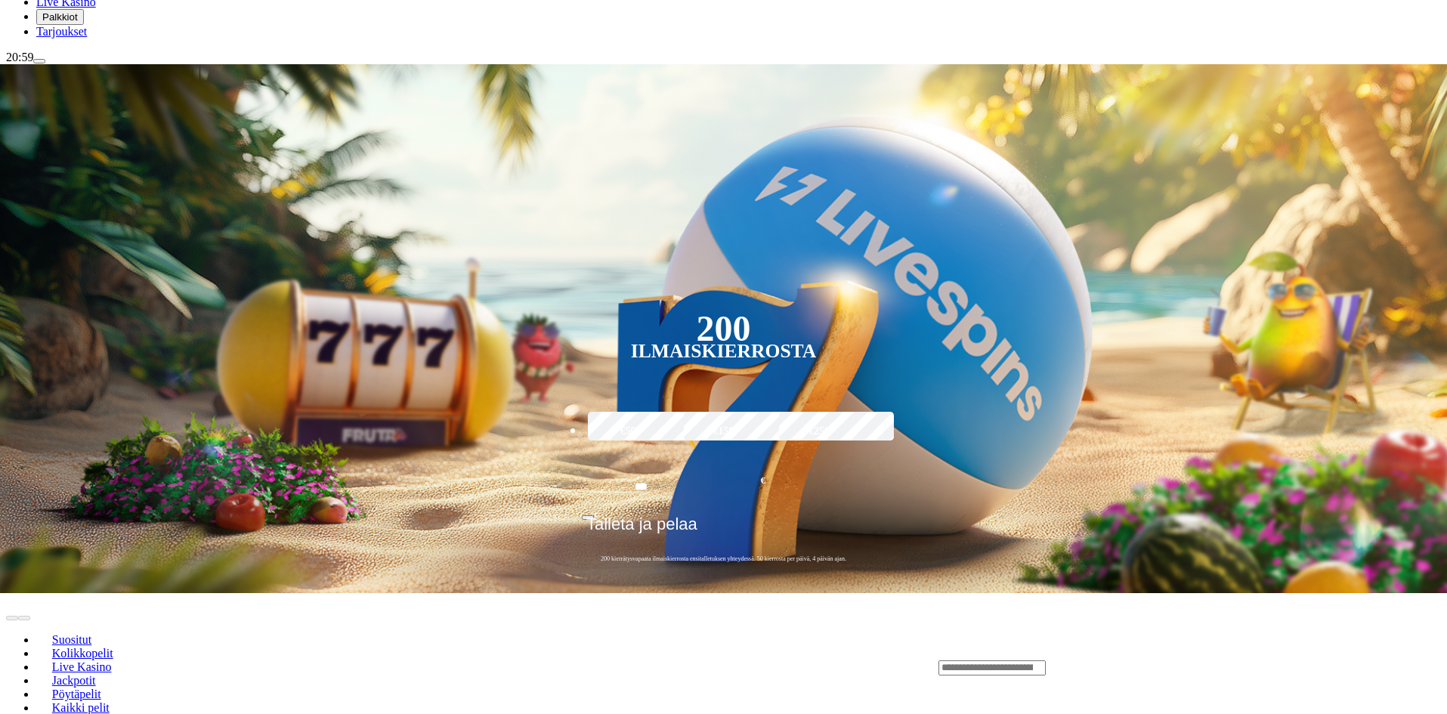
click at [1088, 593] on header "Suositut Kolikkopelit Live Kasino Jackpotit Pöytäpelit Kaikki pelit" at bounding box center [723, 667] width 1435 height 148
click at [1046, 661] on input "Search" at bounding box center [992, 668] width 107 height 15
type input "*"
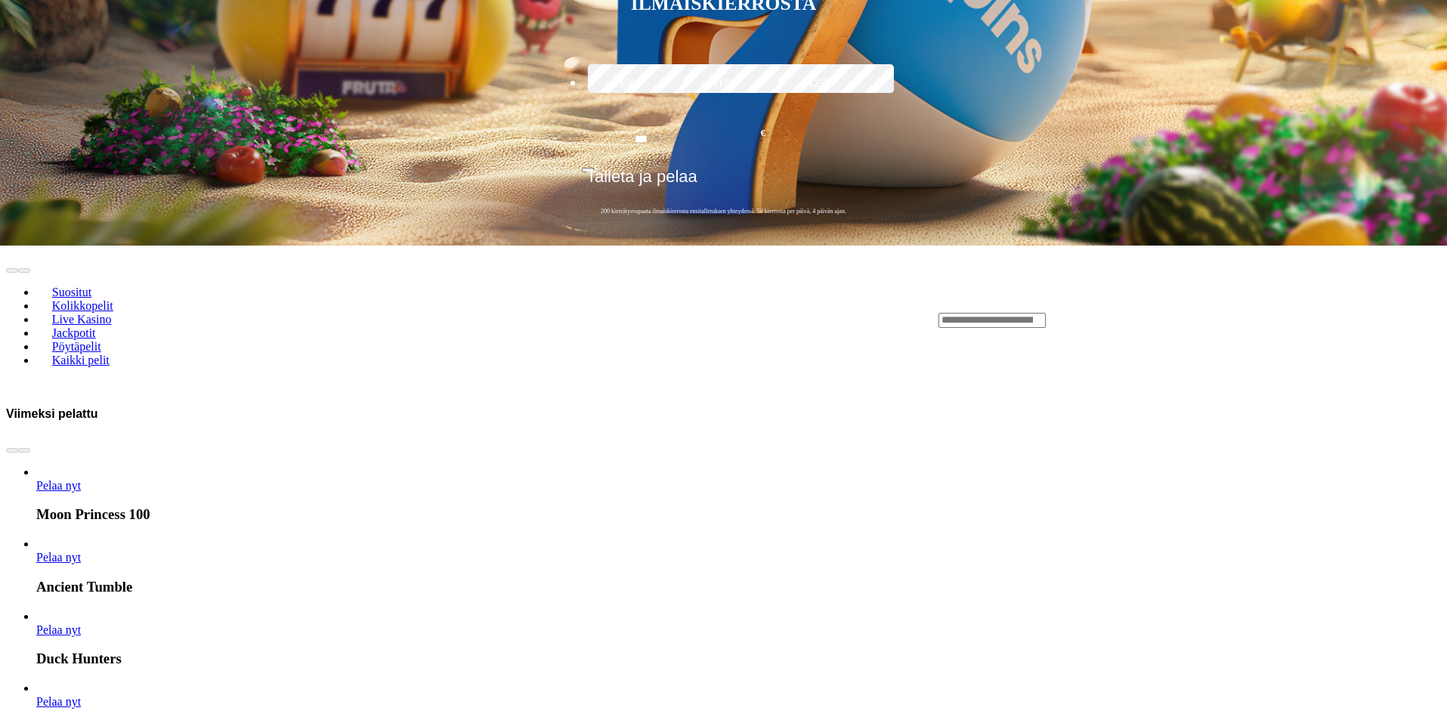
scroll to position [680, 0]
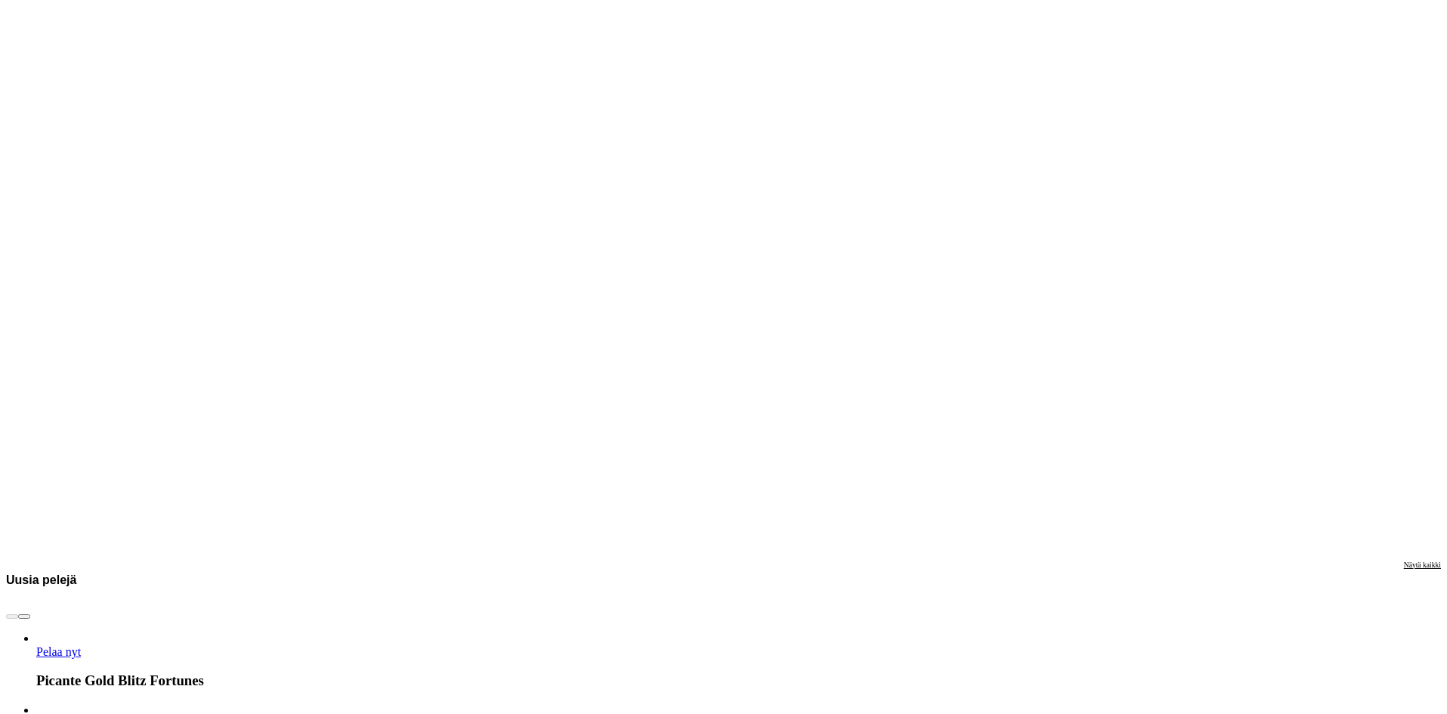
scroll to position [1738, 0]
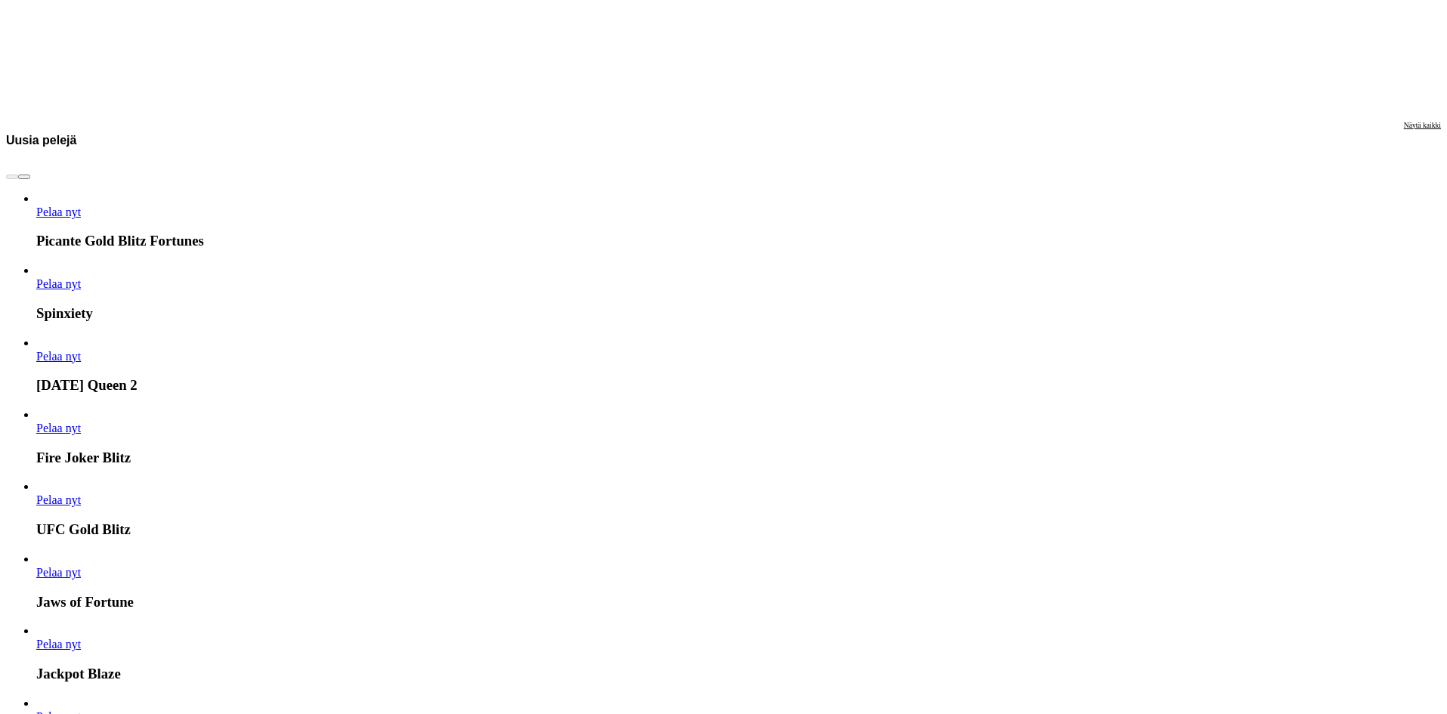
scroll to position [2419, 0]
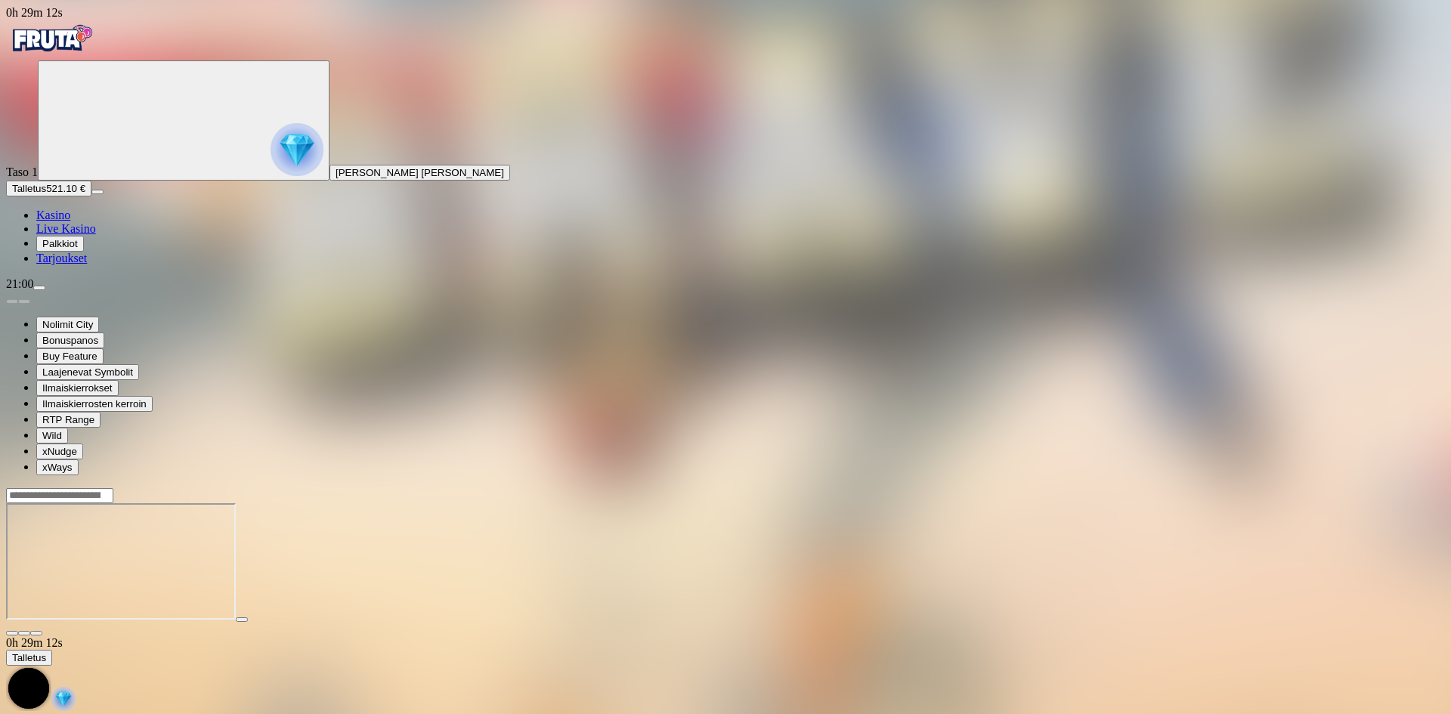
drag, startPoint x: 1362, startPoint y: 128, endPoint x: 1358, endPoint y: 201, distance: 72.7
click at [42, 631] on button "button" at bounding box center [36, 633] width 12 height 5
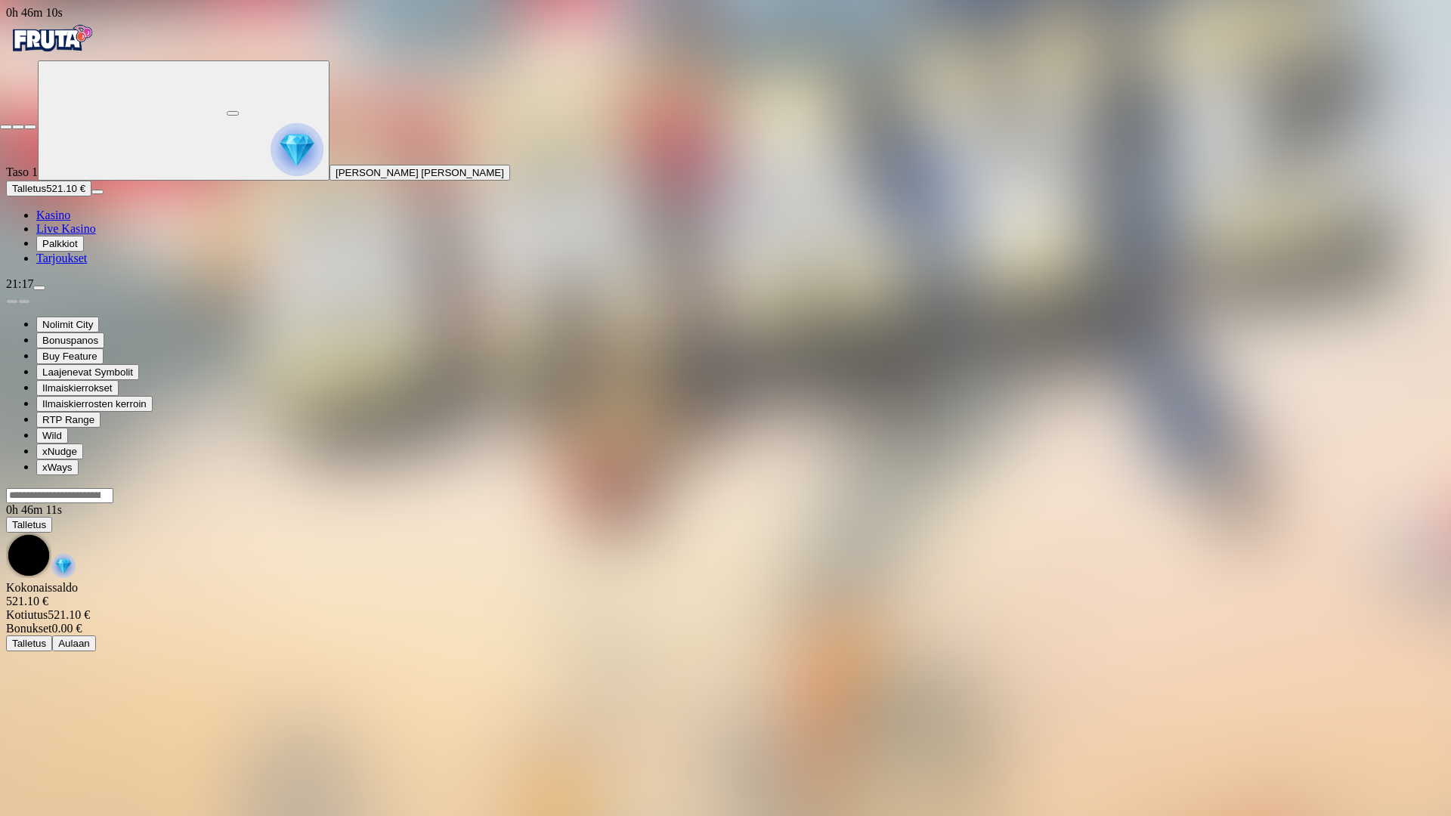
click at [6, 127] on span "close icon" at bounding box center [6, 127] width 0 height 0
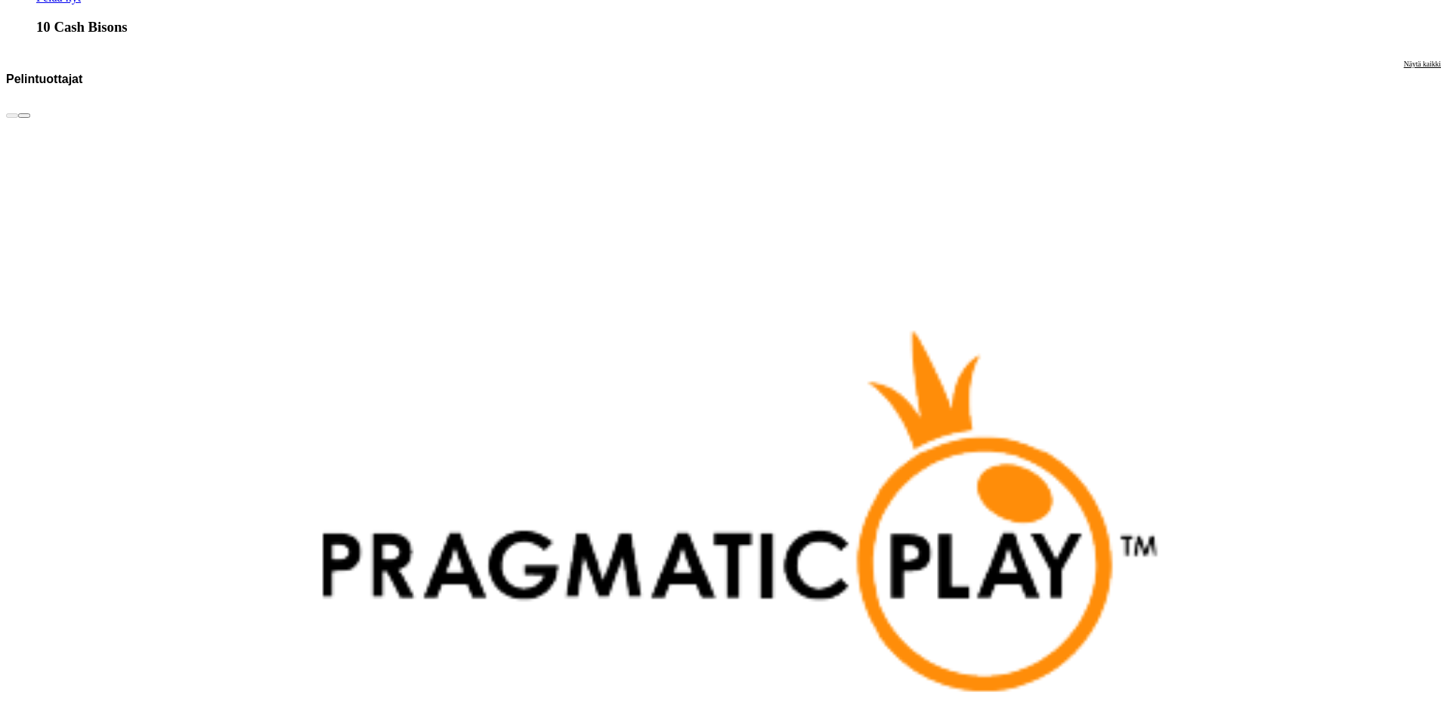
scroll to position [3477, 0]
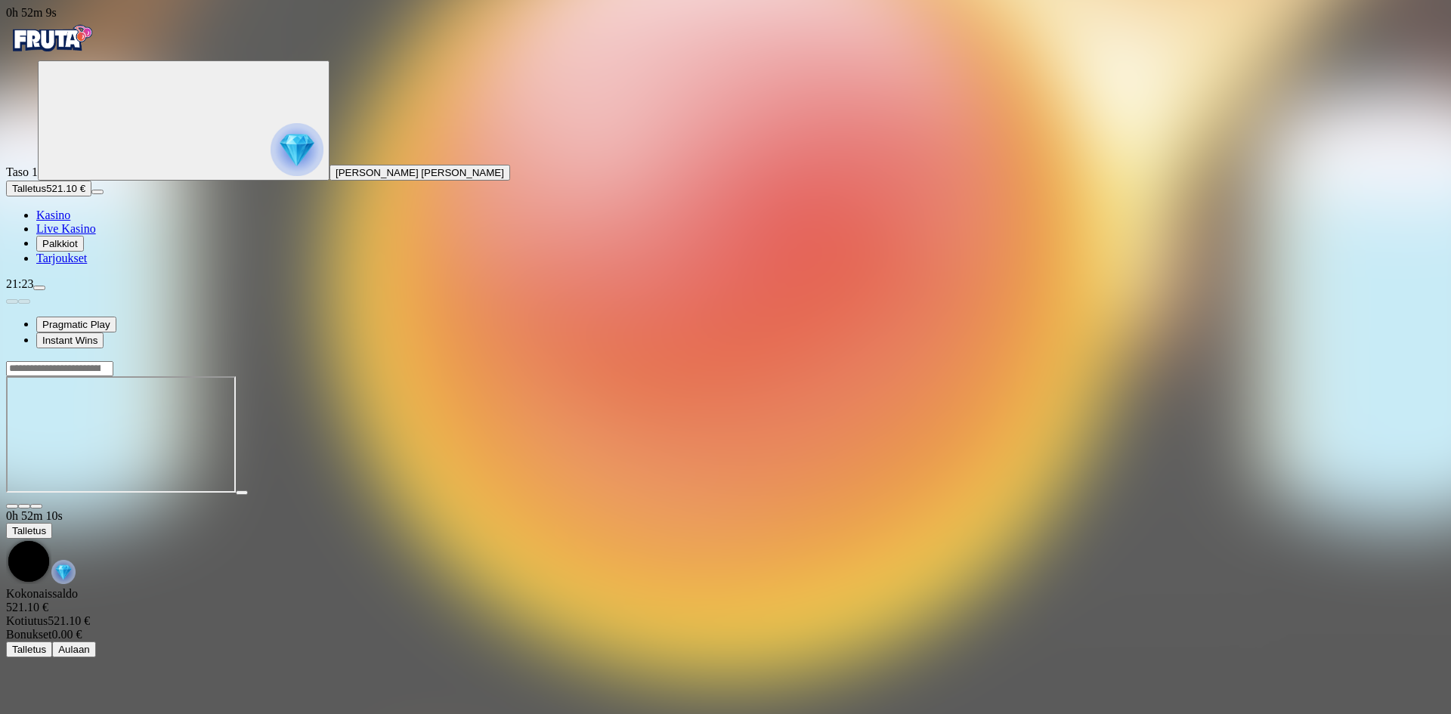
click at [36, 506] on span "fullscreen icon" at bounding box center [36, 506] width 0 height 0
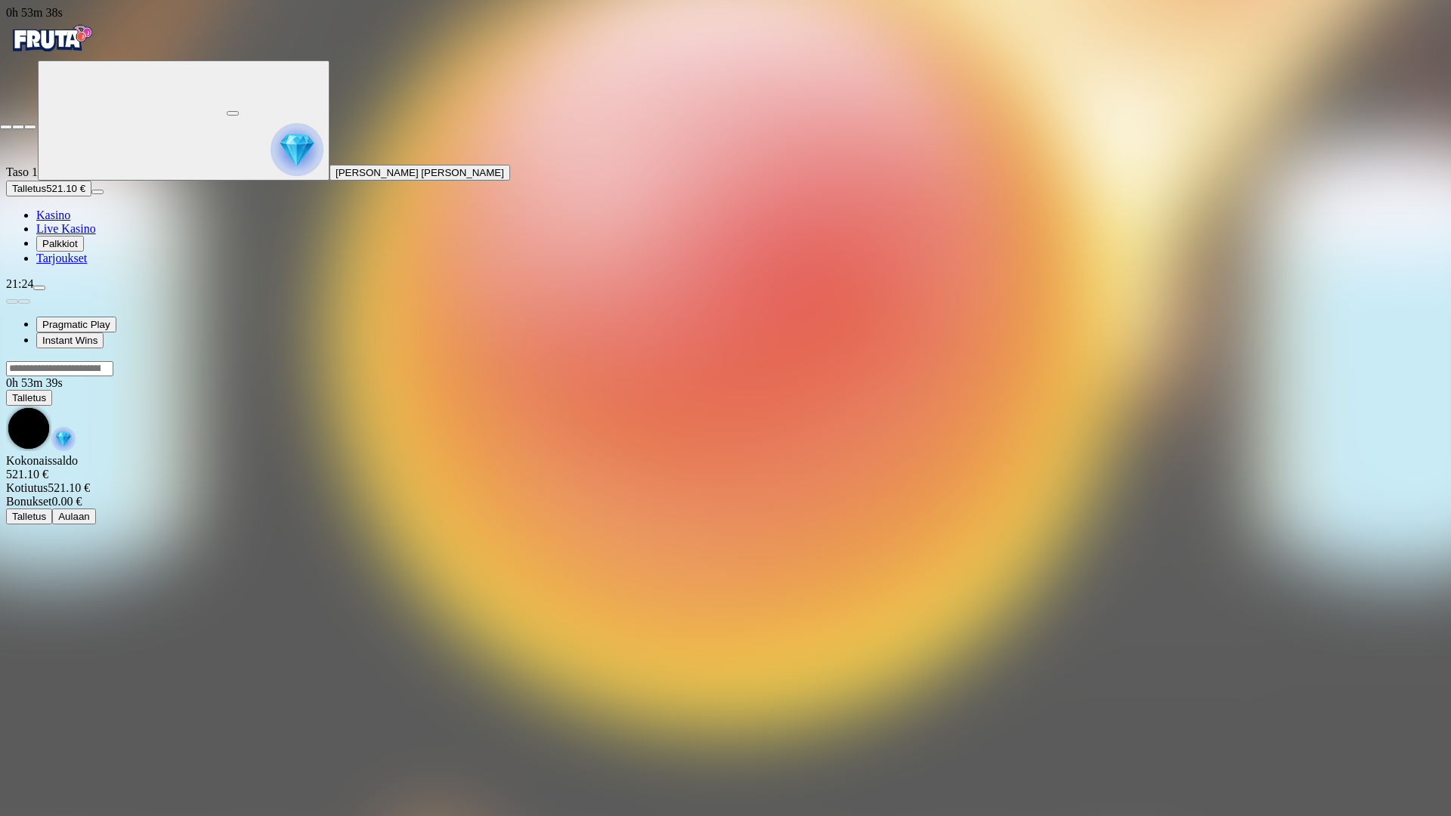
click at [6, 127] on span "close icon" at bounding box center [6, 127] width 0 height 0
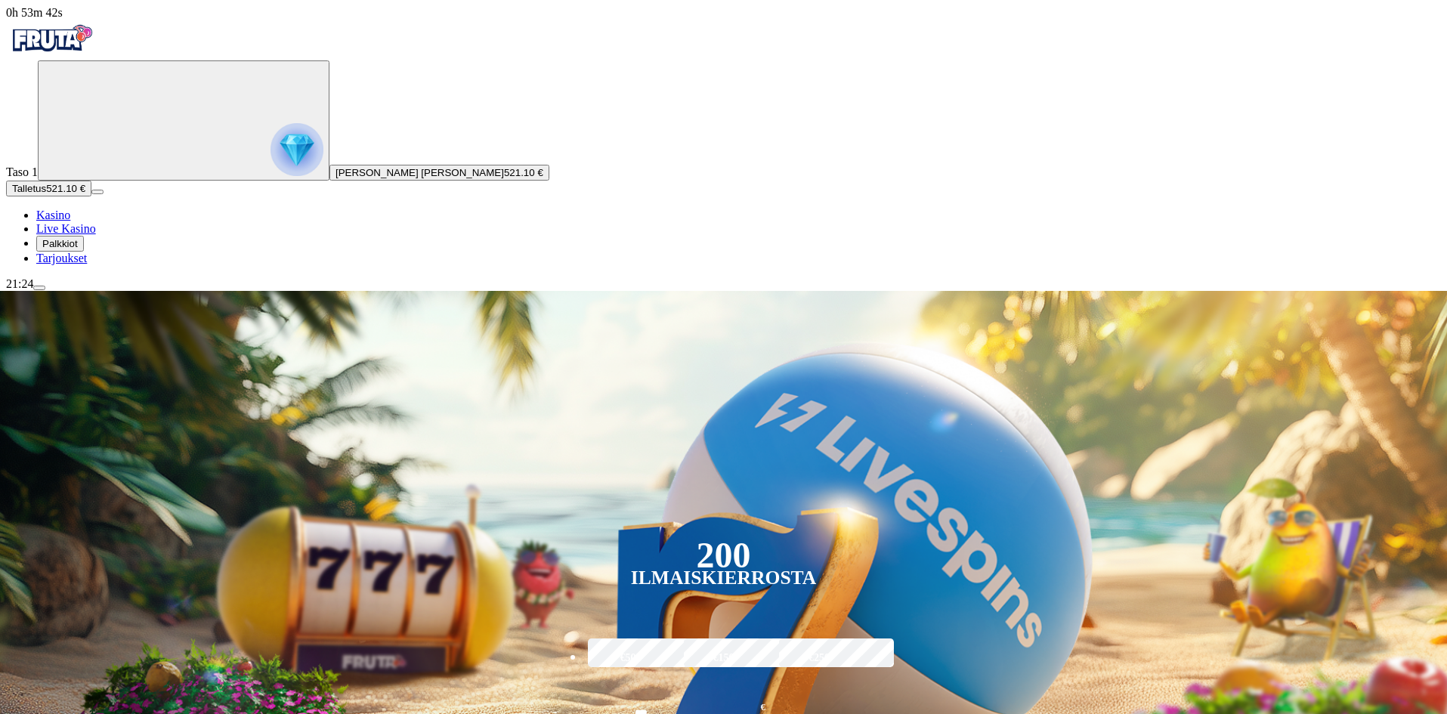
click at [271, 176] on img "Primary" at bounding box center [297, 149] width 53 height 53
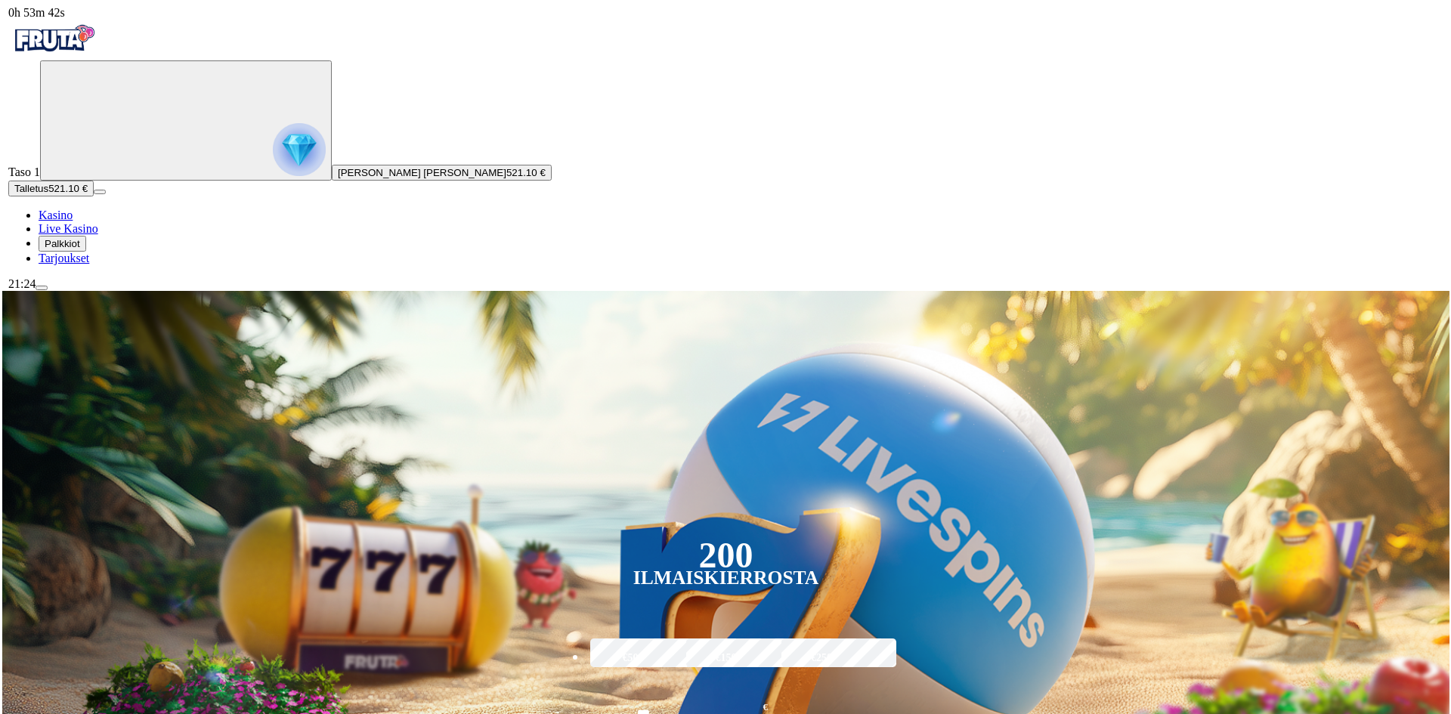
scroll to position [813, 0]
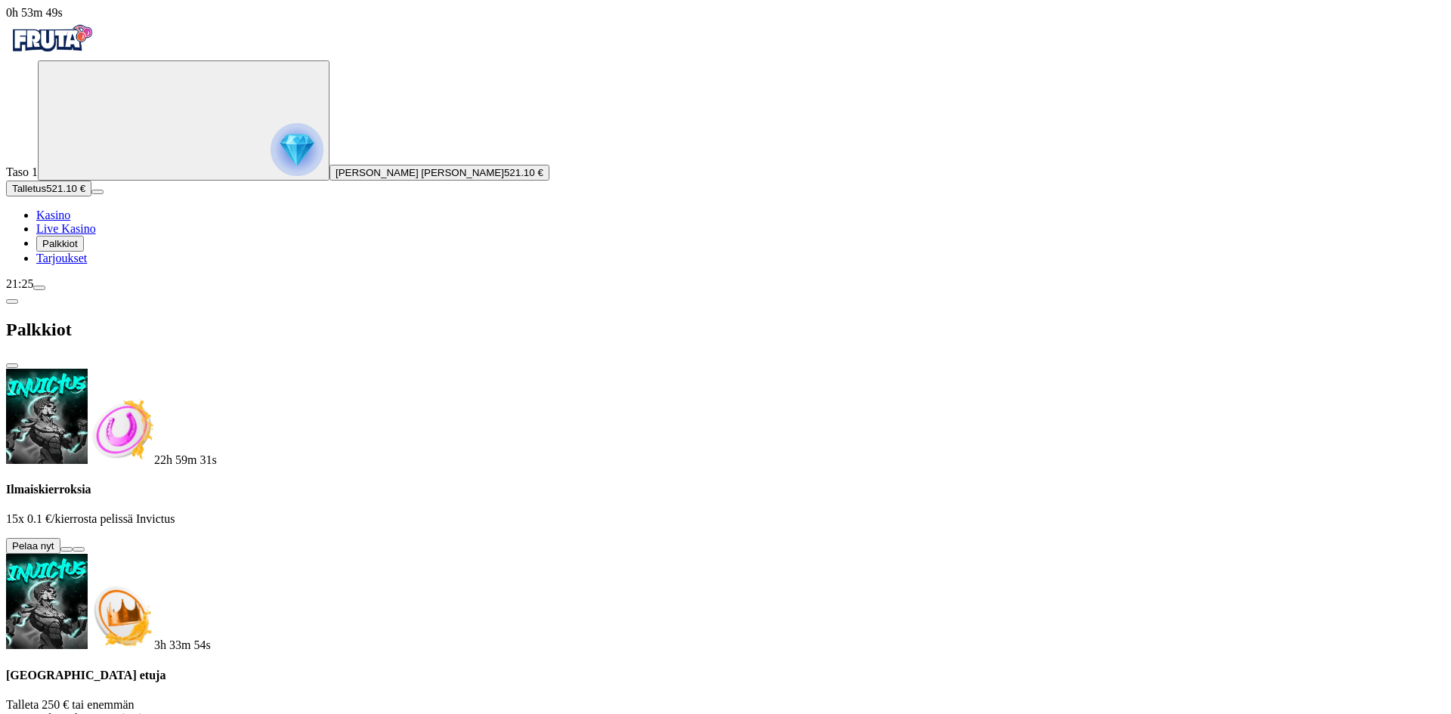
scroll to position [212, 0]
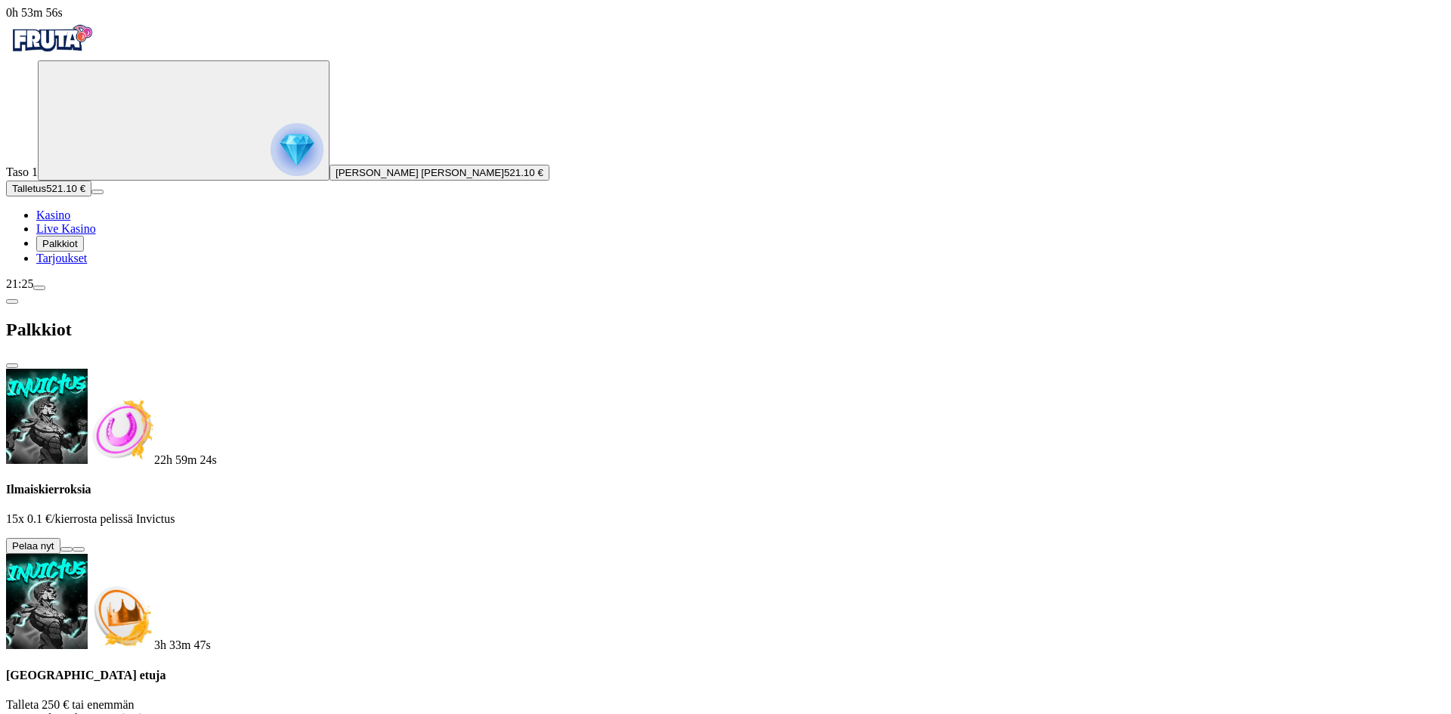
click at [45, 290] on button "menu" at bounding box center [39, 288] width 12 height 5
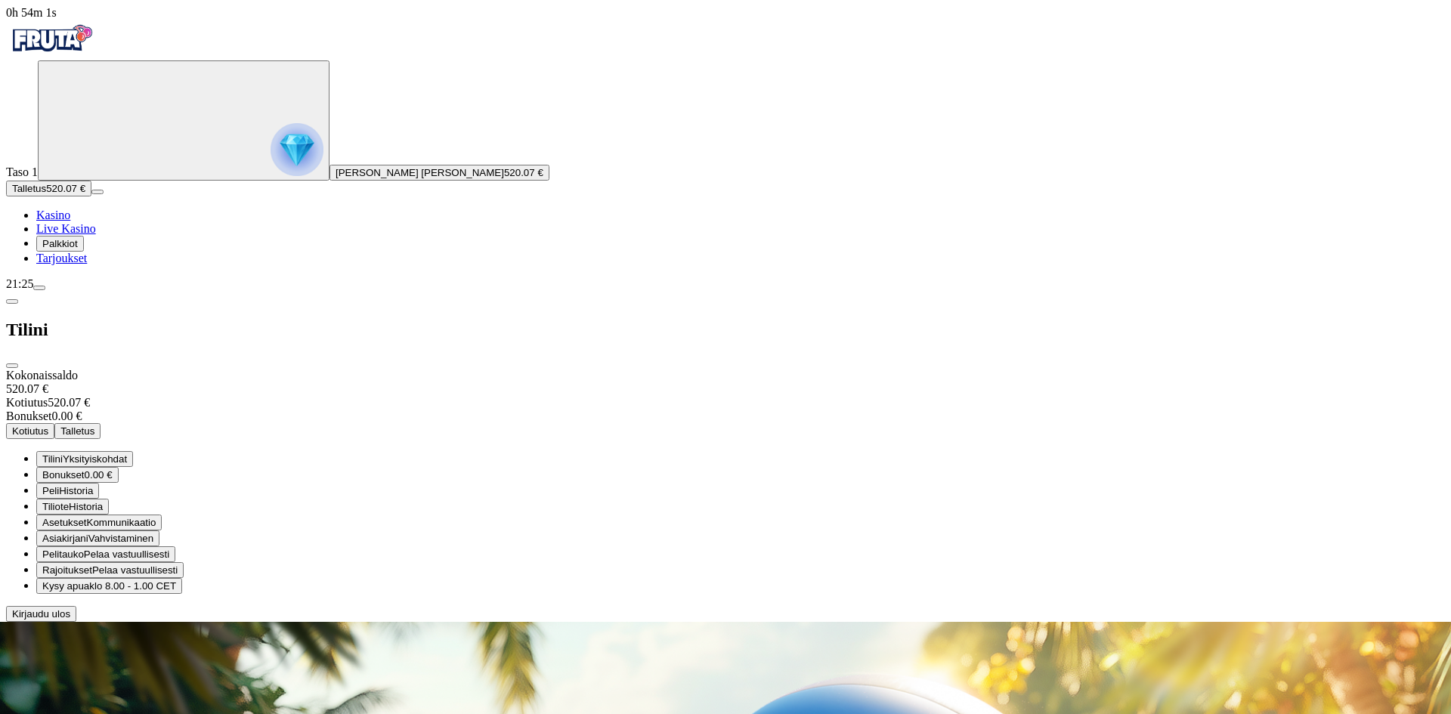
click at [48, 426] on span "Kotiutus" at bounding box center [30, 431] width 36 height 11
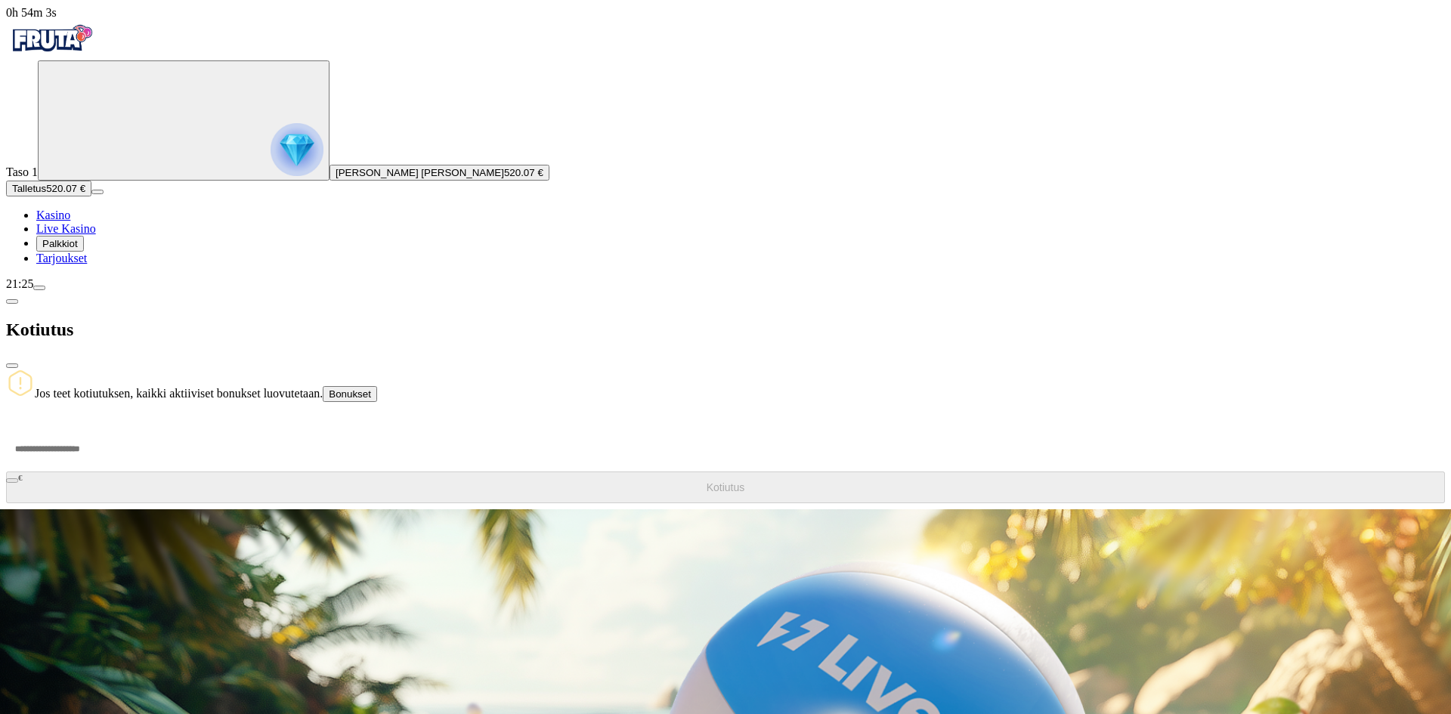
click at [108, 426] on input "number" at bounding box center [57, 448] width 102 height 45
type input "***"
click at [320, 472] on button "Kotiutus" at bounding box center [725, 488] width 1439 height 32
click at [12, 302] on span "chevron-left icon" at bounding box center [12, 302] width 0 height 0
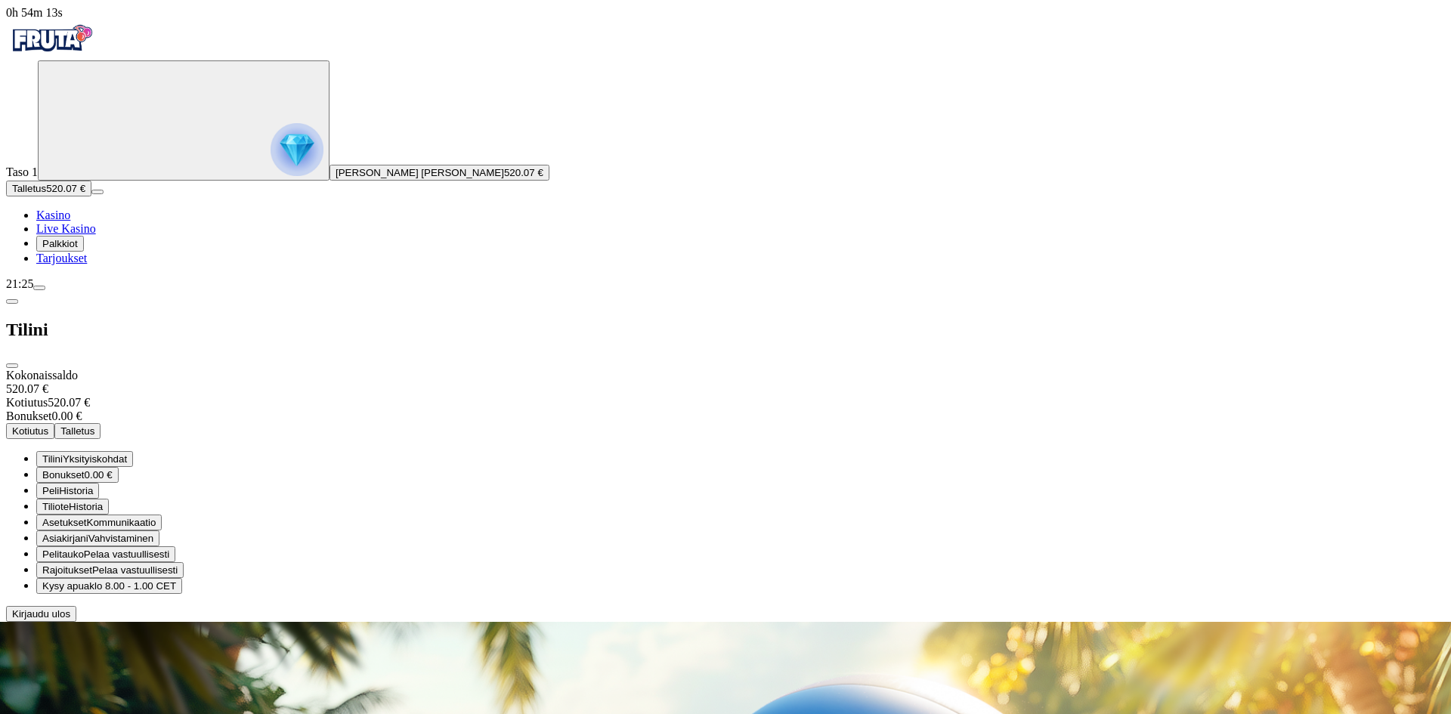
click at [542, 622] on div at bounding box center [725, 622] width 1439 height 0
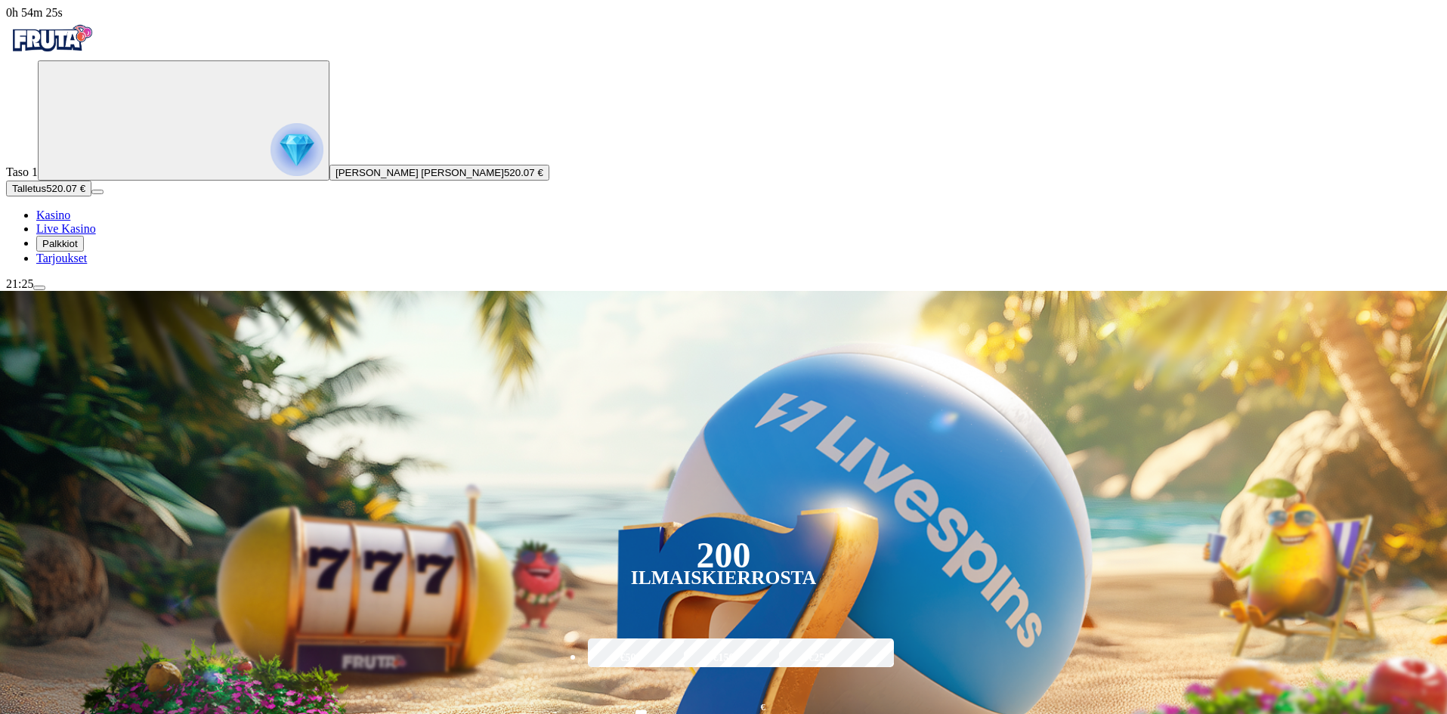
drag, startPoint x: 1168, startPoint y: 207, endPoint x: 1116, endPoint y: 201, distance: 53.3
click at [1165, 291] on div "200 Ilmaiskierrosta €50 €150 €250 *** € € Talleta ja pelaa 200 kierrätysvapaata…" at bounding box center [724, 549] width 1532 height 517
click at [271, 163] on img "Primary" at bounding box center [297, 149] width 53 height 53
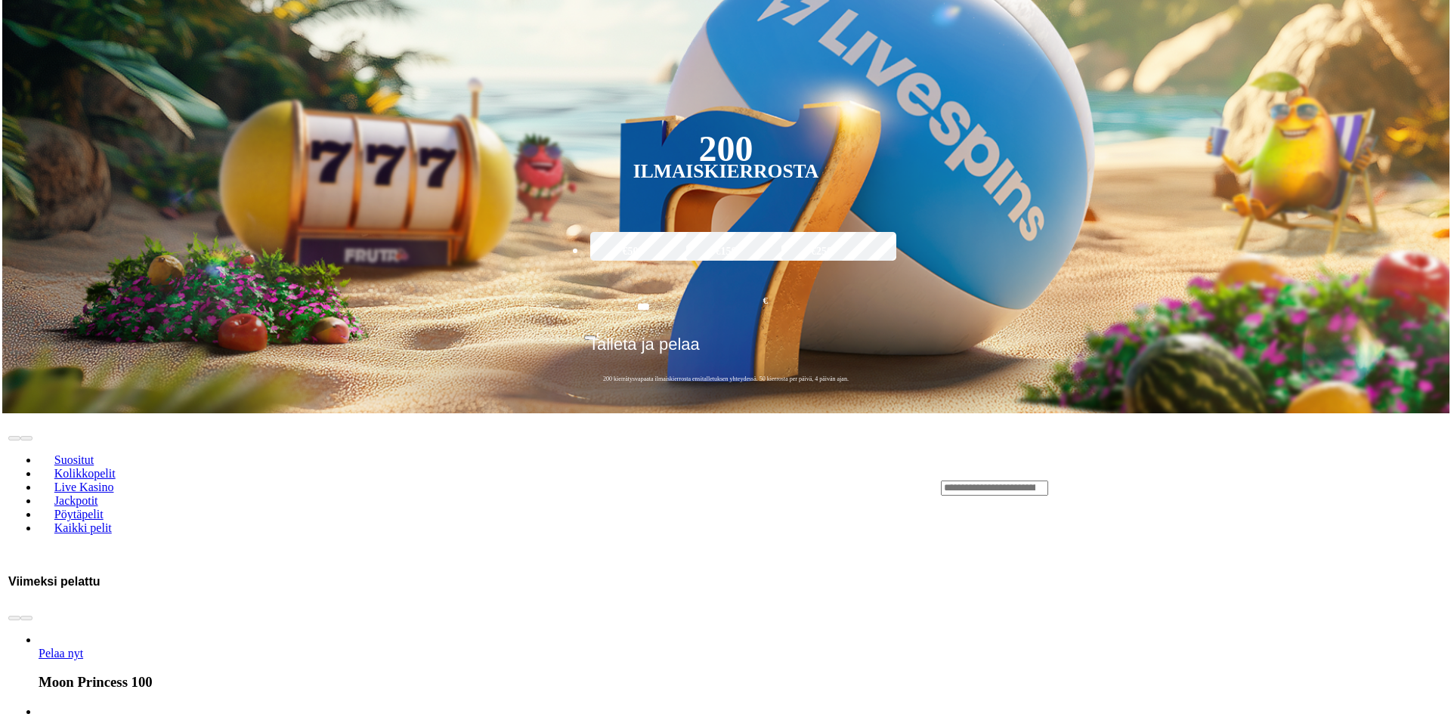
scroll to position [813, 0]
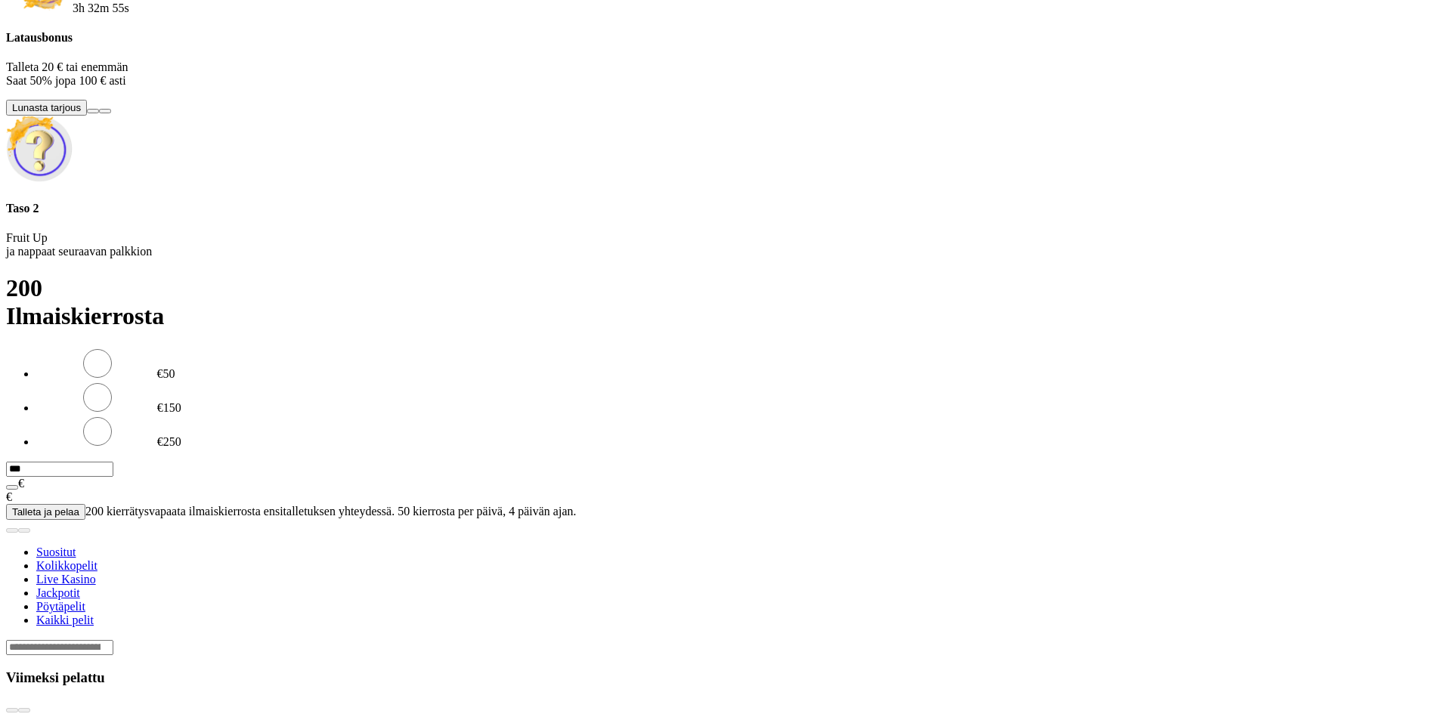
scroll to position [69, 0]
click at [323, 258] on div "Taso 2 Fruit Up ja nappaat seuraavan palkkion" at bounding box center [725, 230] width 1439 height 57
click at [303, 215] on h4 "Taso 2" at bounding box center [725, 209] width 1439 height 14
click at [480, 271] on div at bounding box center [725, 271] width 1439 height 0
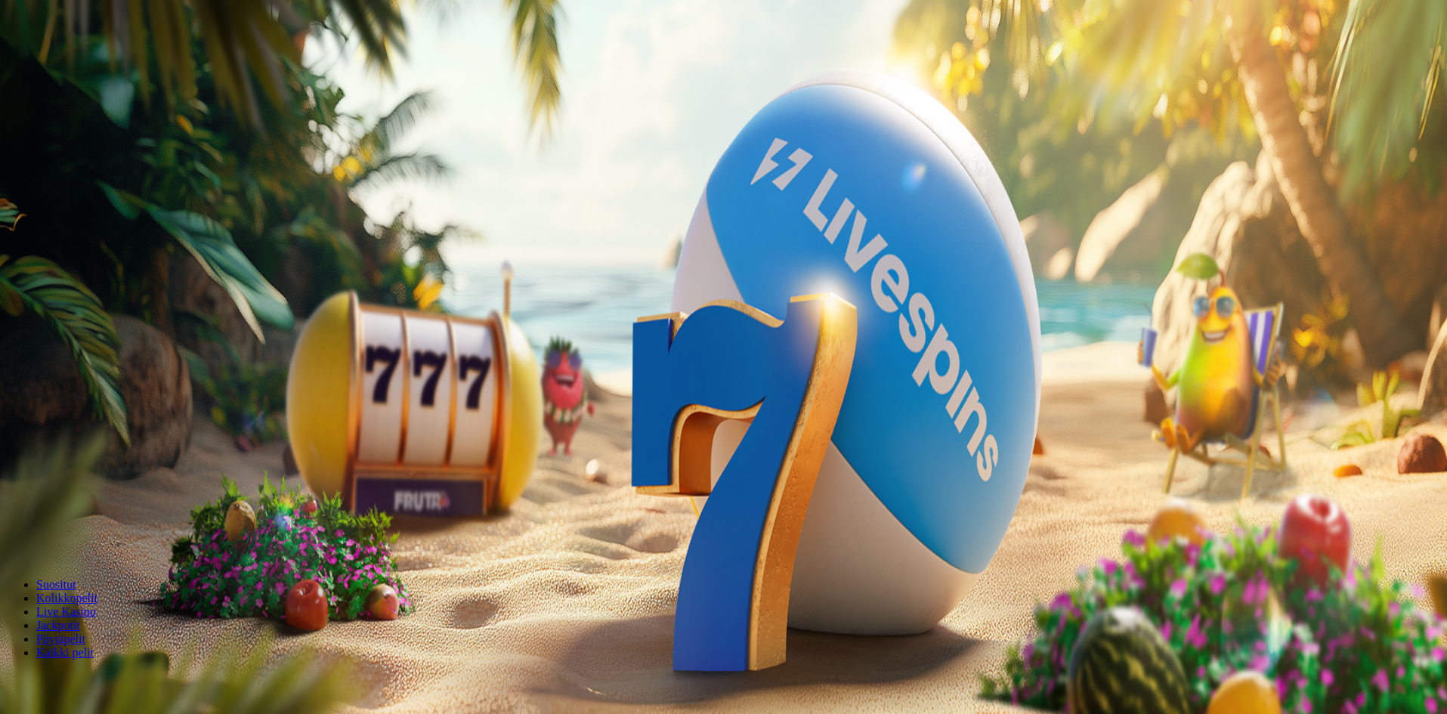
click at [1196, 552] on header "Suositut Kolikkopelit Live Kasino Jackpotit Pöytäpelit Kaikki pelit" at bounding box center [723, 619] width 1435 height 135
click at [113, 673] on input "Search" at bounding box center [59, 680] width 107 height 15
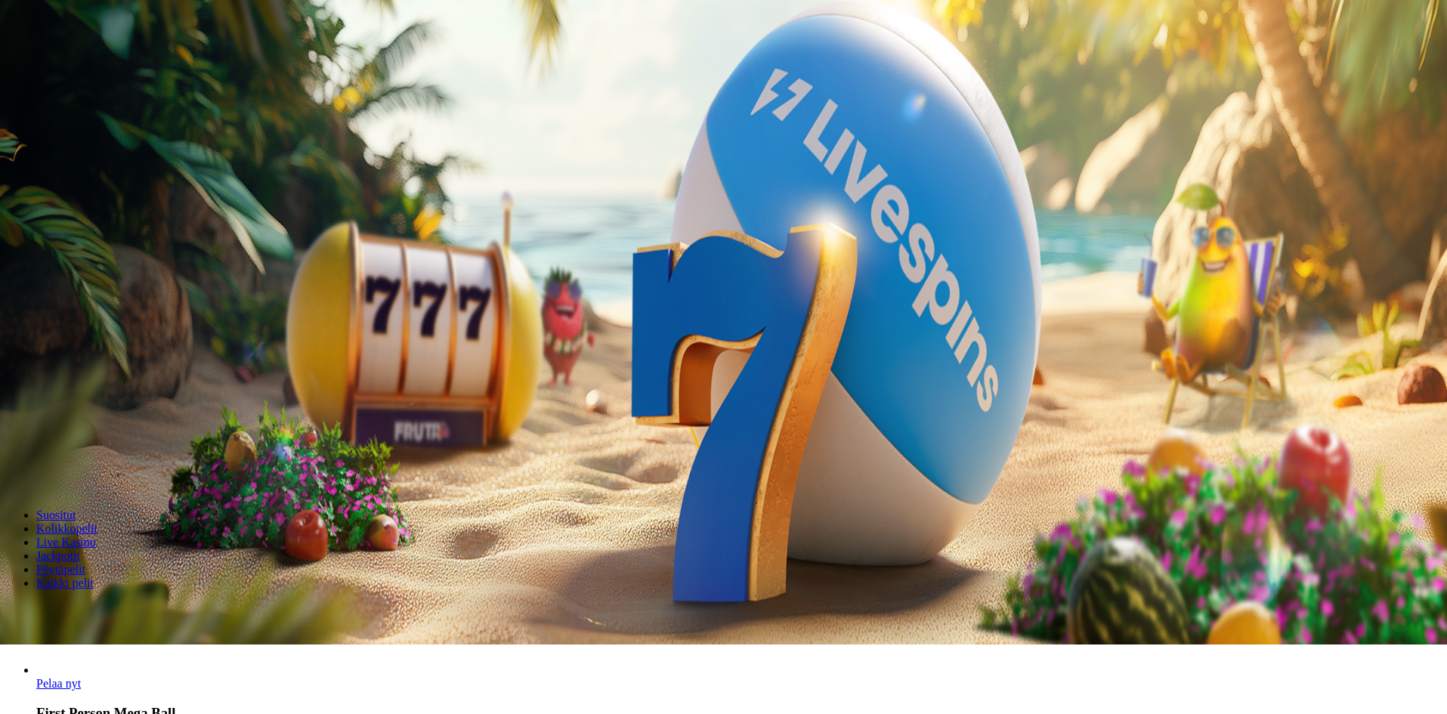
scroll to position [76, 0]
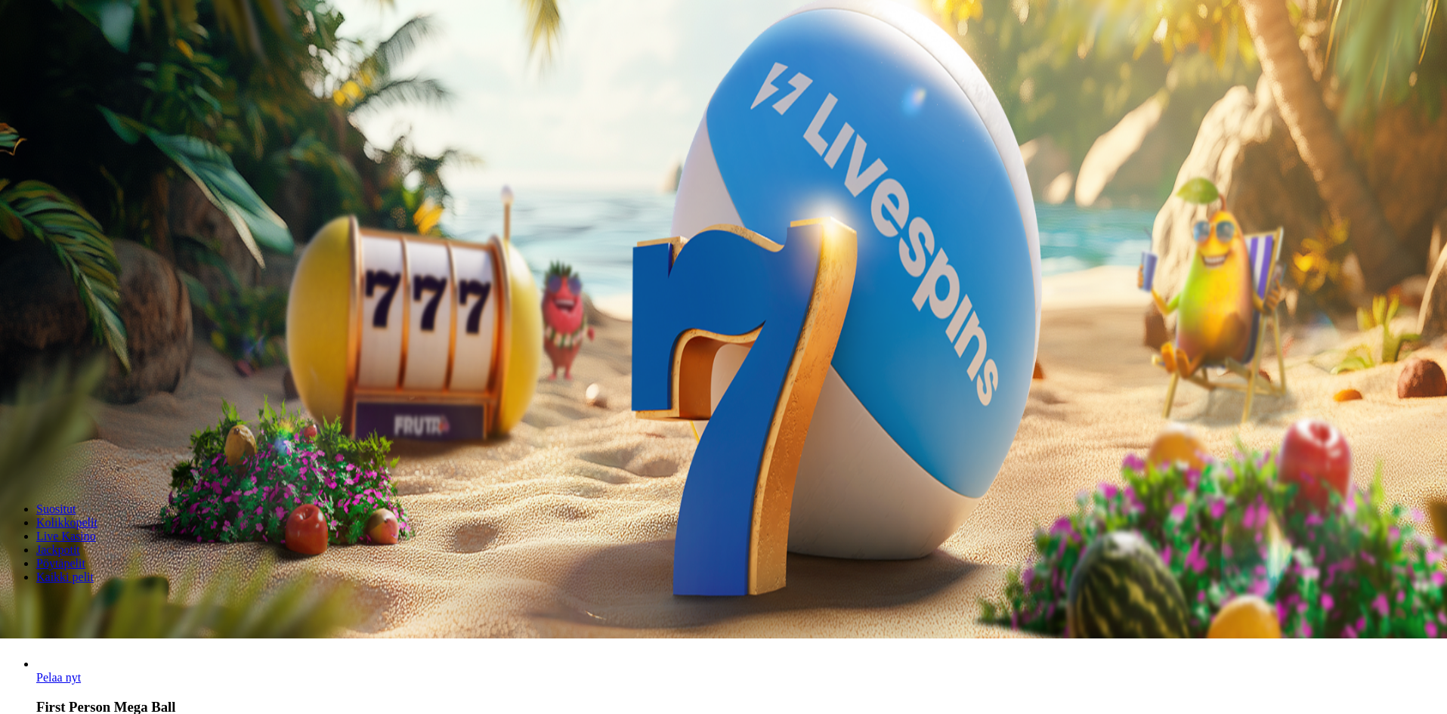
type input "******"
click at [81, 671] on link "Pelaa nyt" at bounding box center [58, 677] width 45 height 13
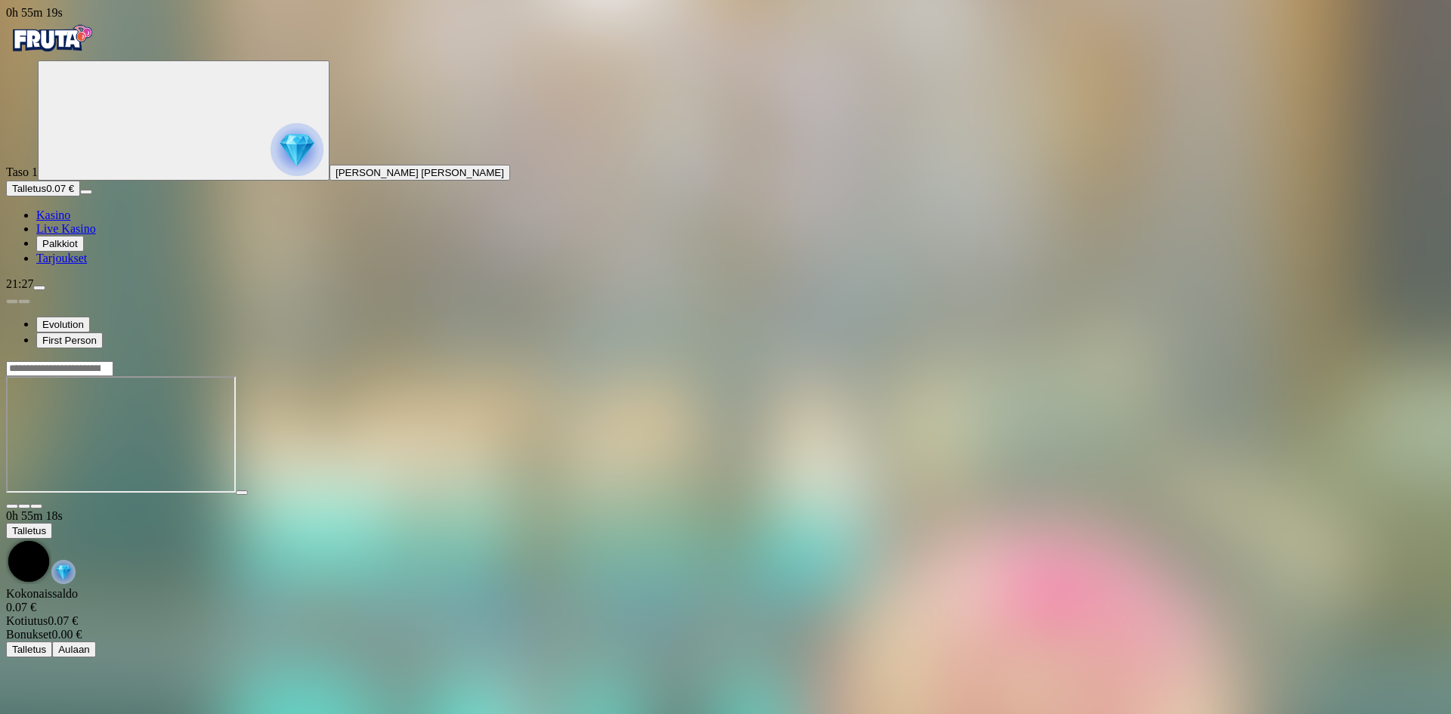
click at [36, 506] on span "fullscreen icon" at bounding box center [36, 506] width 0 height 0
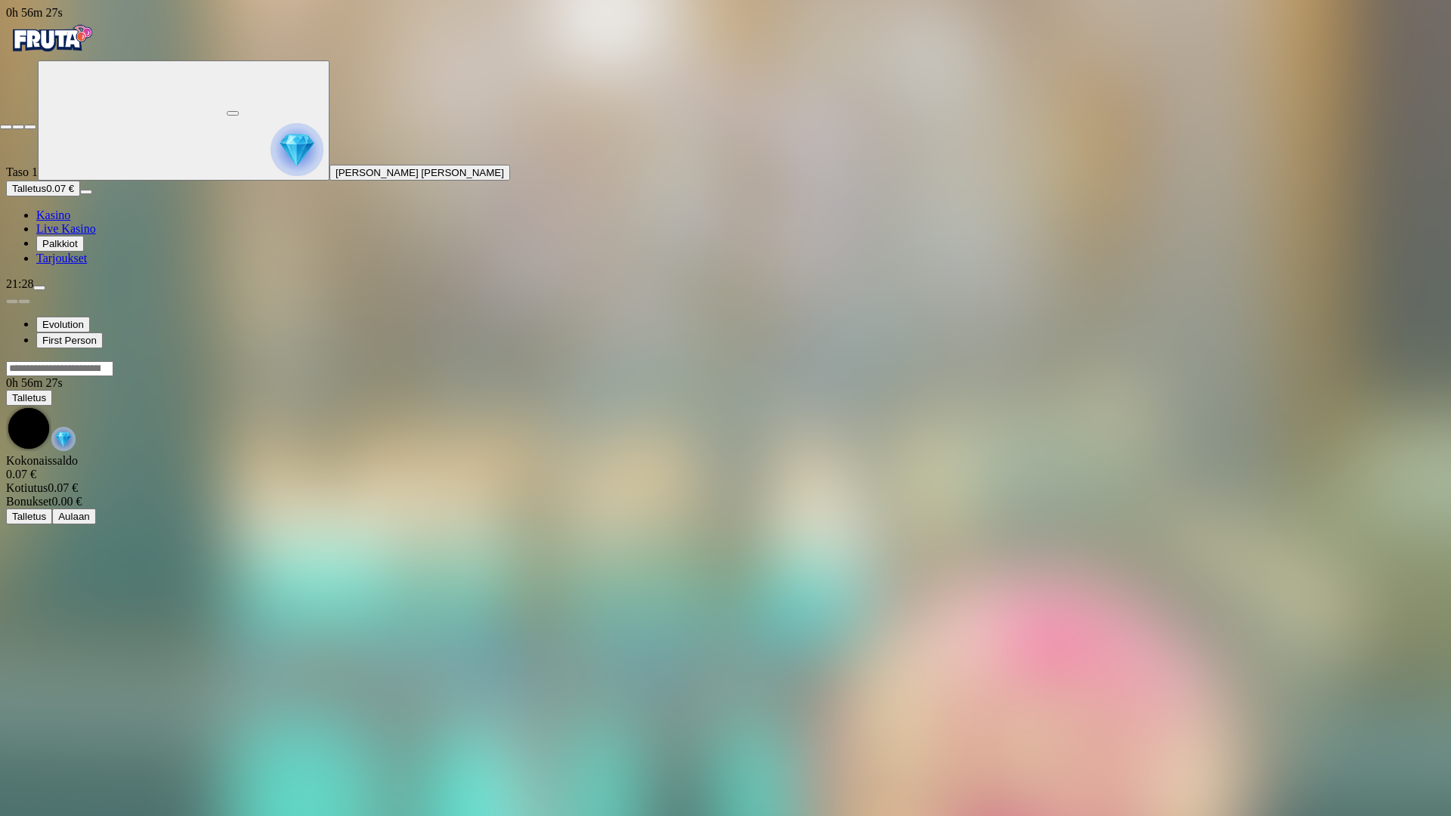
click at [6, 127] on span "close icon" at bounding box center [6, 127] width 0 height 0
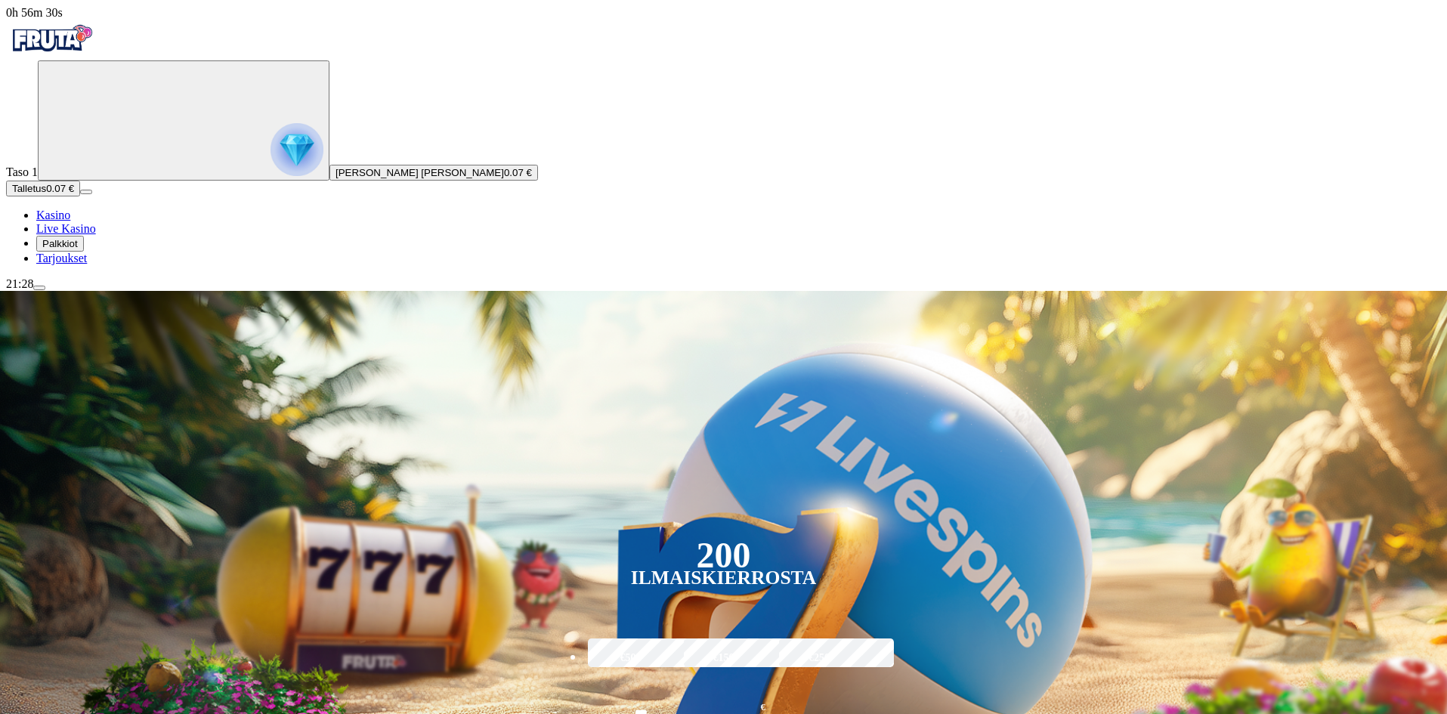
click at [39, 288] on span "menu icon" at bounding box center [39, 288] width 0 height 0
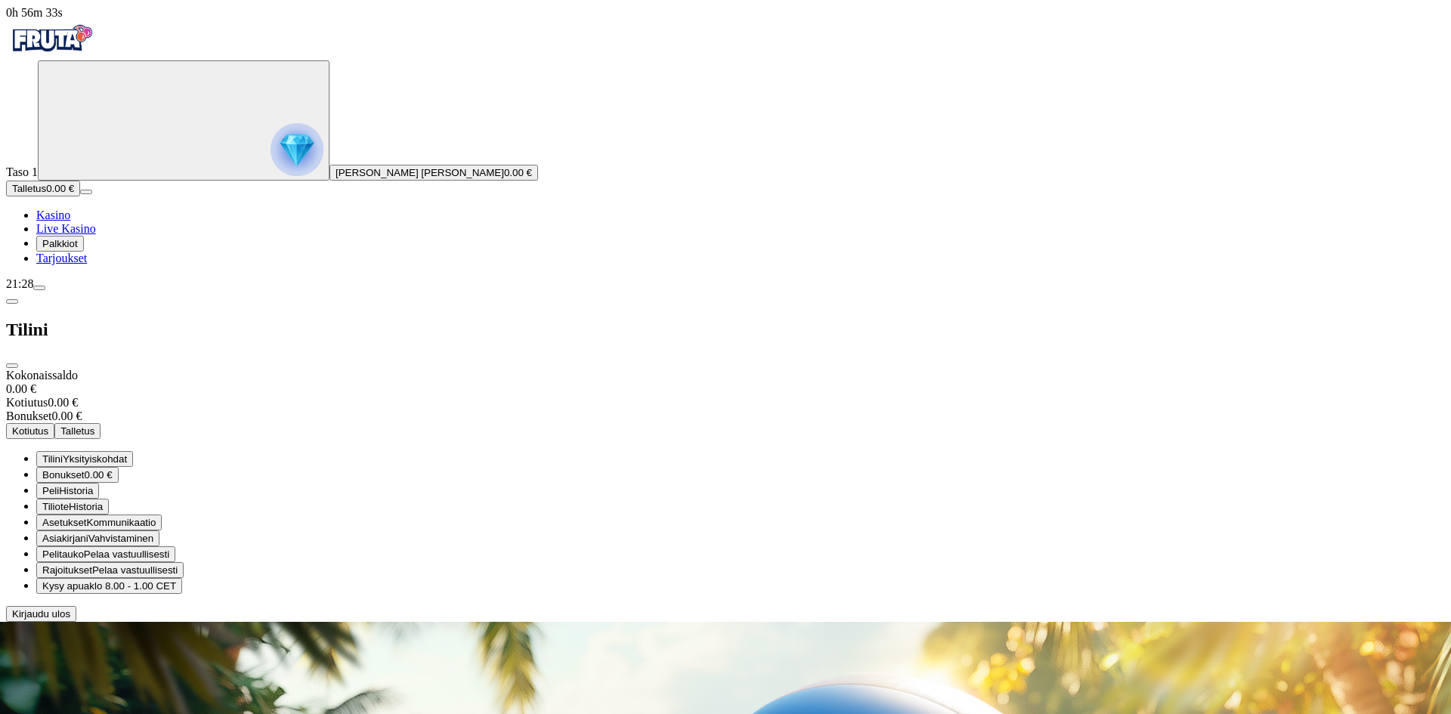
click at [70, 620] on span "Kirjaudu ulos" at bounding box center [41, 613] width 58 height 11
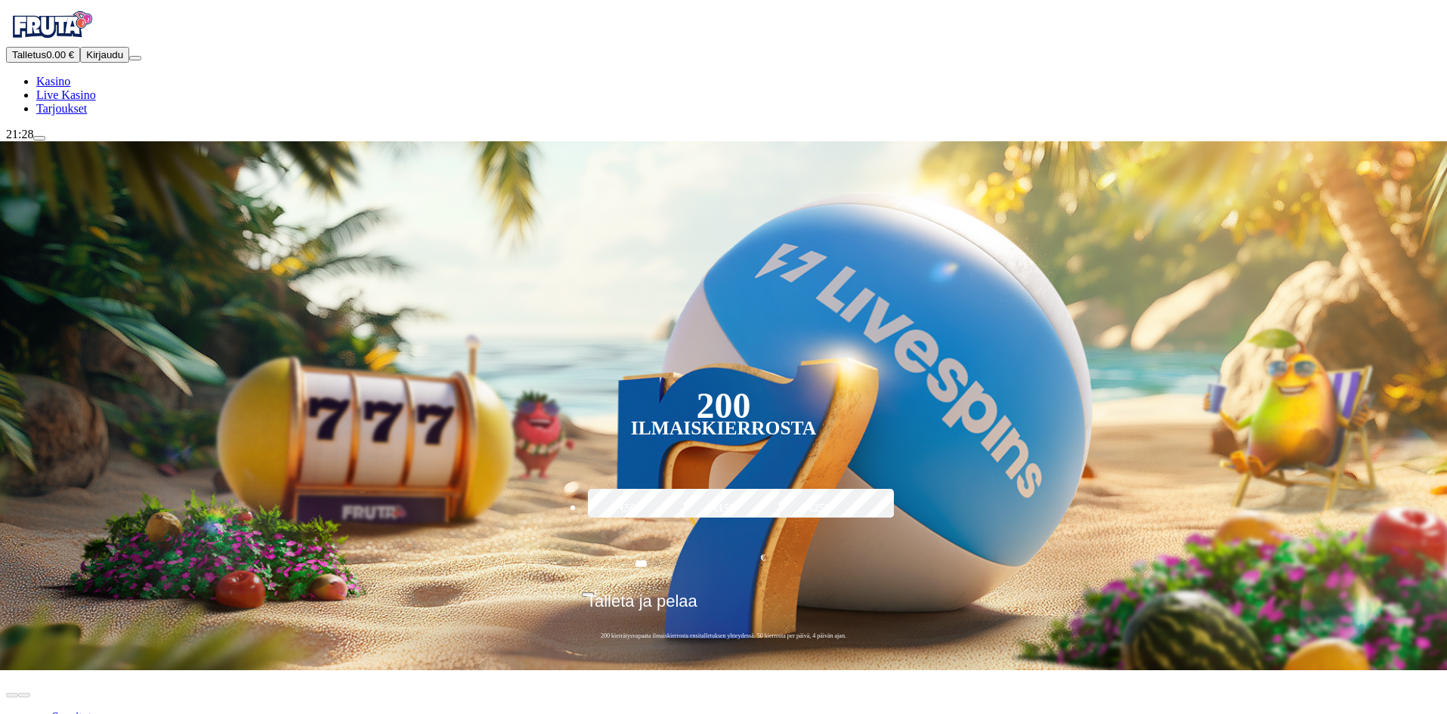
click at [89, 116] on div "Talletus 0.00 € Kirjaudu Kasino Live Kasino Tarjoukset" at bounding box center [723, 81] width 1435 height 69
